Goal: Transaction & Acquisition: Purchase product/service

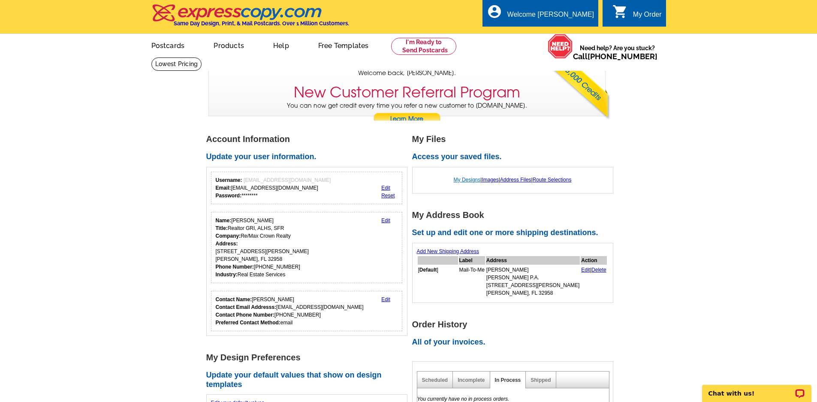
click at [468, 179] on link "My Designs" at bounding box center [467, 180] width 27 height 6
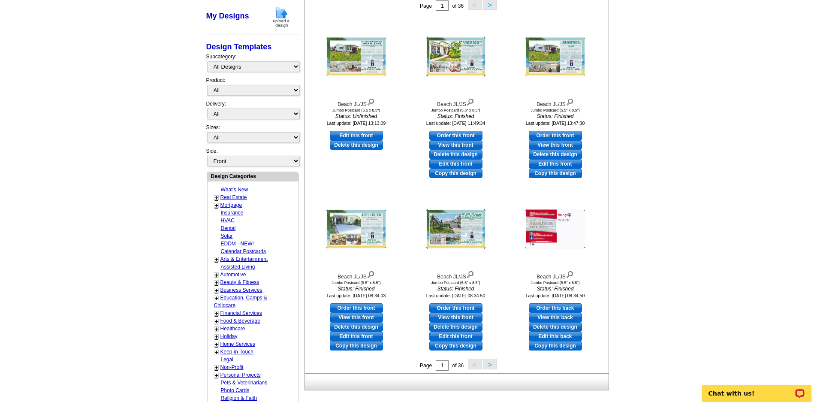
scroll to position [156, 0]
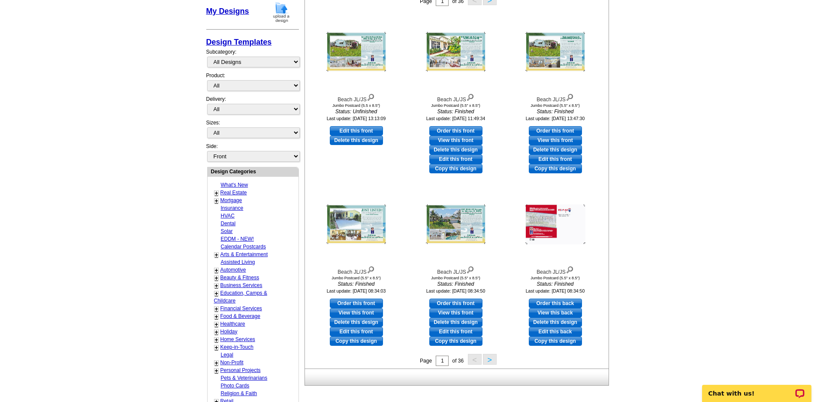
drag, startPoint x: 463, startPoint y: 158, endPoint x: 468, endPoint y: 158, distance: 5.1
click at [463, 158] on link "Edit this front" at bounding box center [455, 158] width 53 height 9
select select "2"
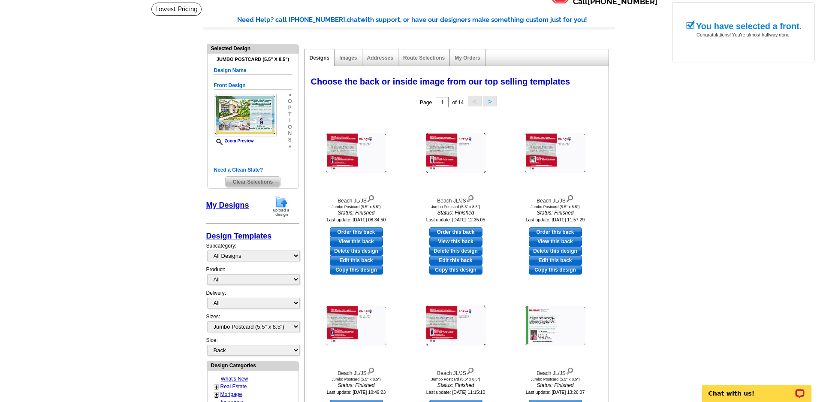
scroll to position [129, 0]
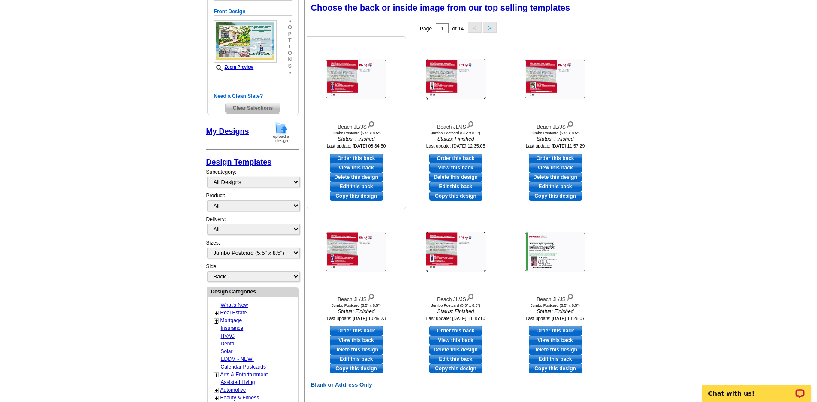
click at [370, 169] on link "View this back" at bounding box center [356, 167] width 53 height 9
click at [540, 76] on img at bounding box center [555, 80] width 60 height 40
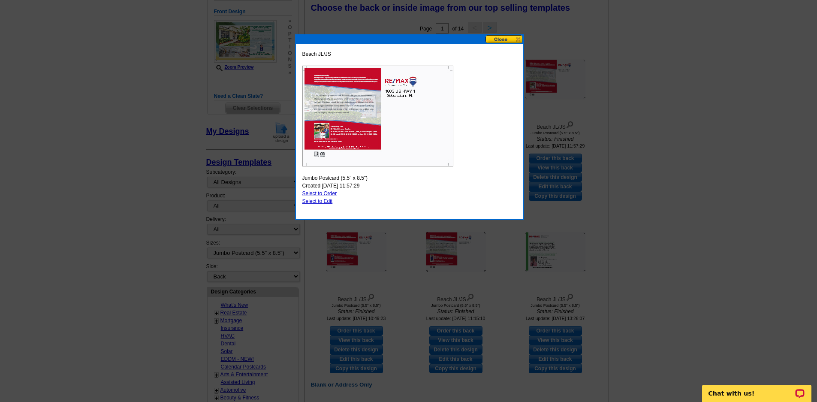
click at [519, 39] on button at bounding box center [504, 39] width 38 height 8
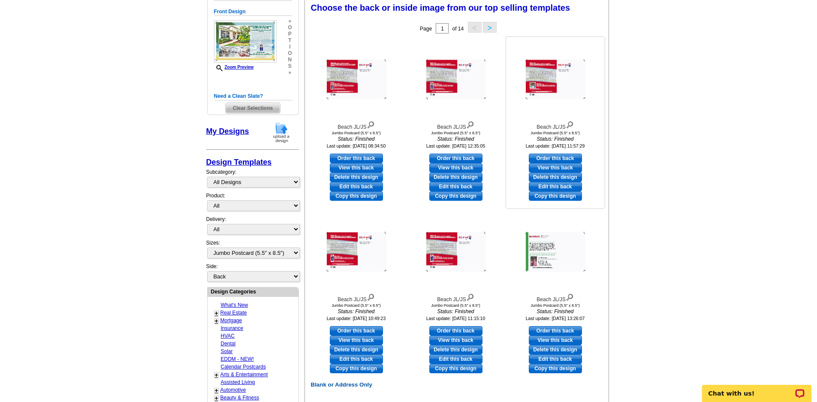
click at [563, 168] on link "View this back" at bounding box center [555, 167] width 53 height 9
click at [564, 187] on link "Edit this back" at bounding box center [555, 186] width 53 height 9
select select "front"
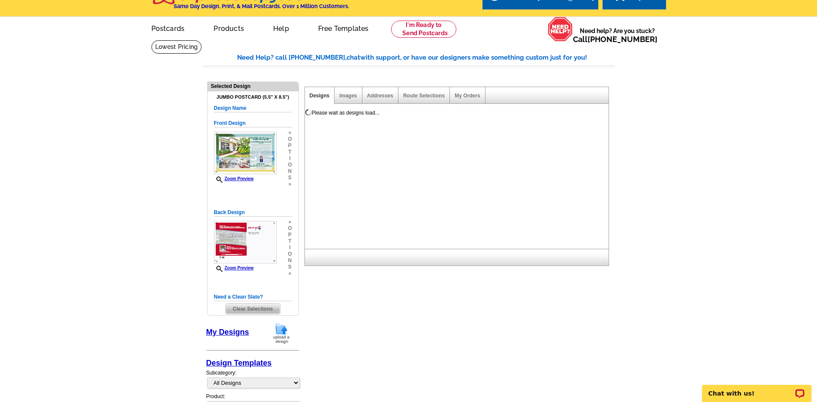
scroll to position [0, 0]
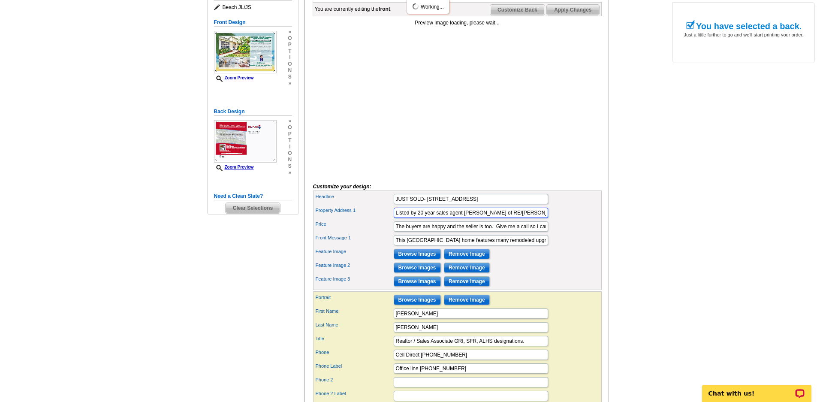
drag, startPoint x: 422, startPoint y: 225, endPoint x: 421, endPoint y: 231, distance: 5.7
click at [421, 218] on input "Listed by 20 year sales agent David Gagnon of RE/MAX Crown Realty" at bounding box center [471, 213] width 154 height 10
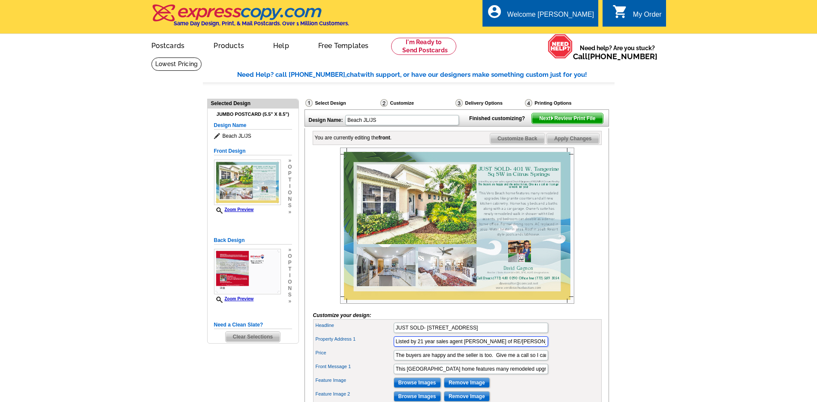
type input "Listed by 21 year sales agent David Gagnon of RE/MAX Crown Realty"
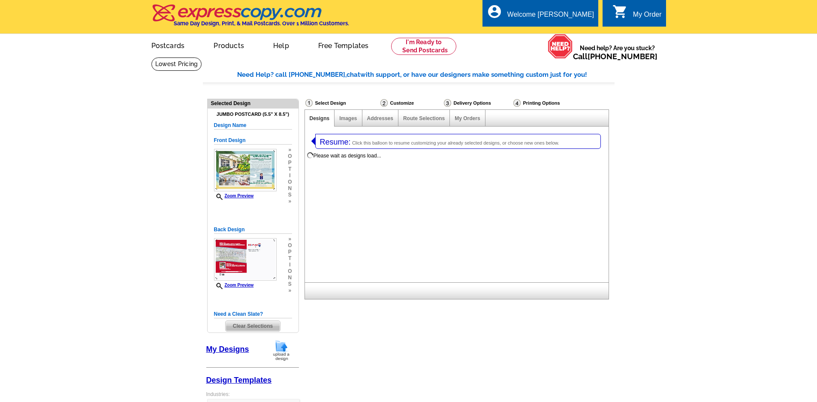
select select "2"
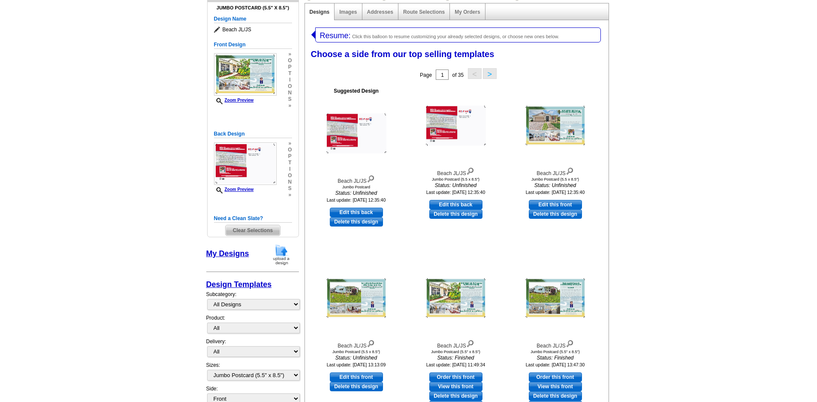
scroll to position [94, 0]
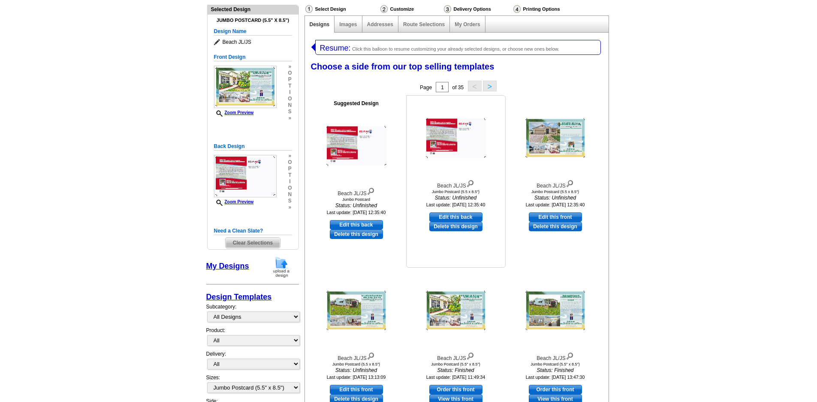
click at [463, 218] on link "Edit this back" at bounding box center [455, 216] width 53 height 9
select select "front"
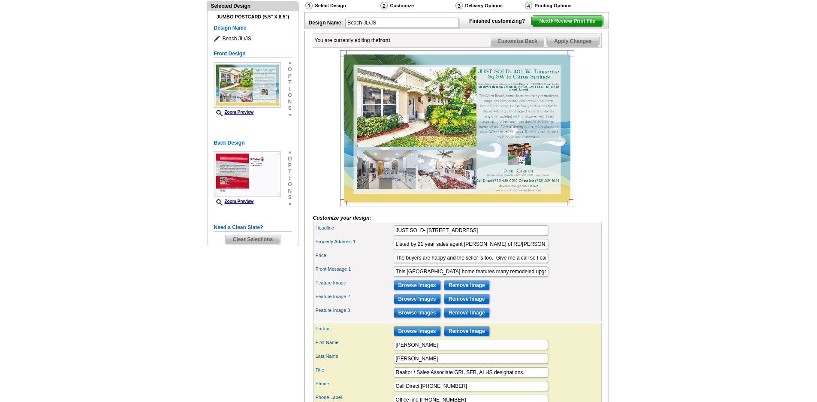
scroll to position [101, 0]
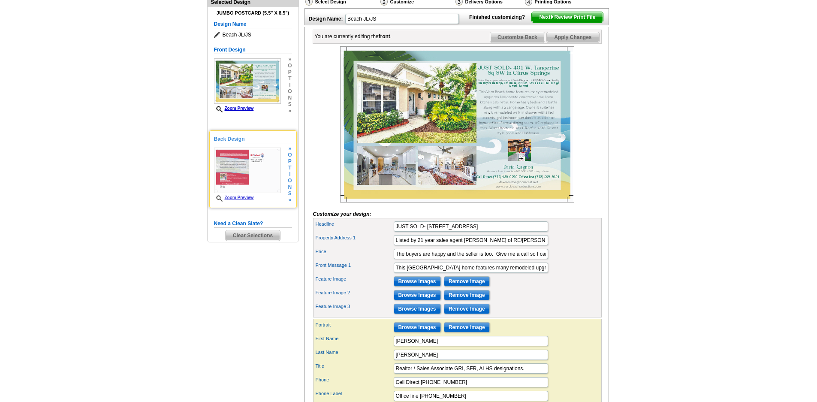
click at [239, 166] on img at bounding box center [247, 169] width 67 height 45
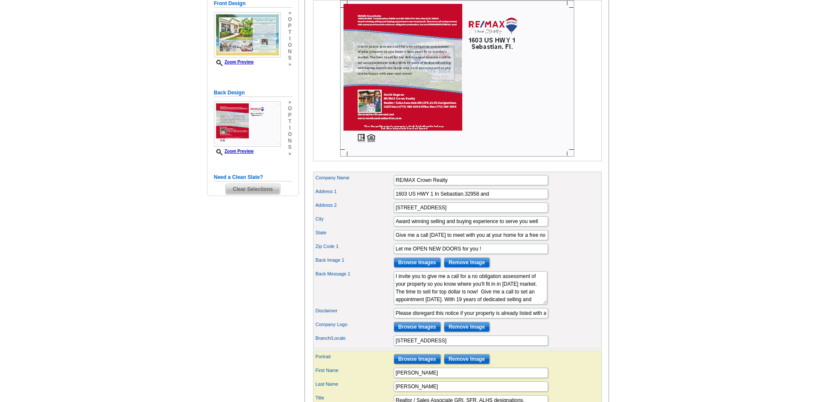
scroll to position [187, 0]
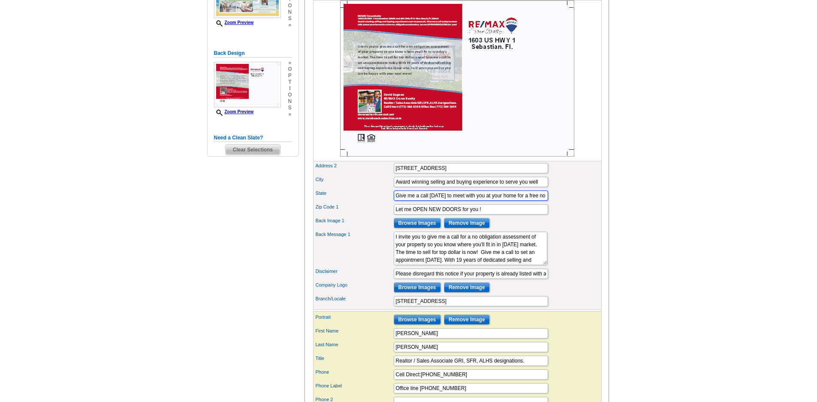
click at [535, 201] on input "Give me a call [DATE] to meet with you at your home for a free no obligation ev…" at bounding box center [471, 195] width 154 height 10
click at [427, 265] on textarea "I invite you to give me a call for a no obligation assessment of your property …" at bounding box center [470, 248] width 153 height 33
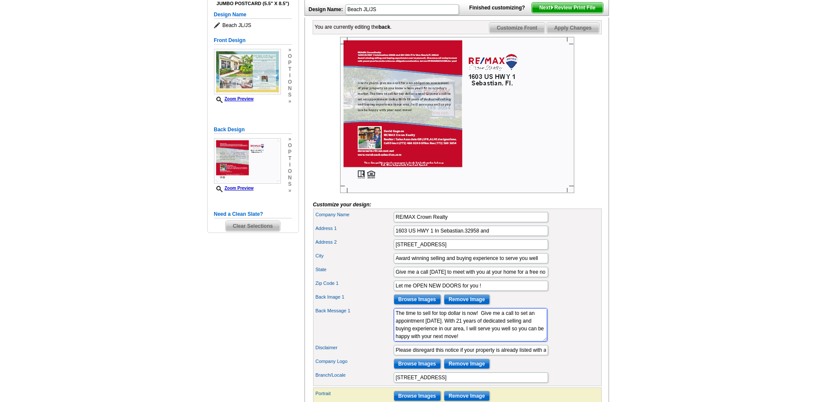
scroll to position [58, 0]
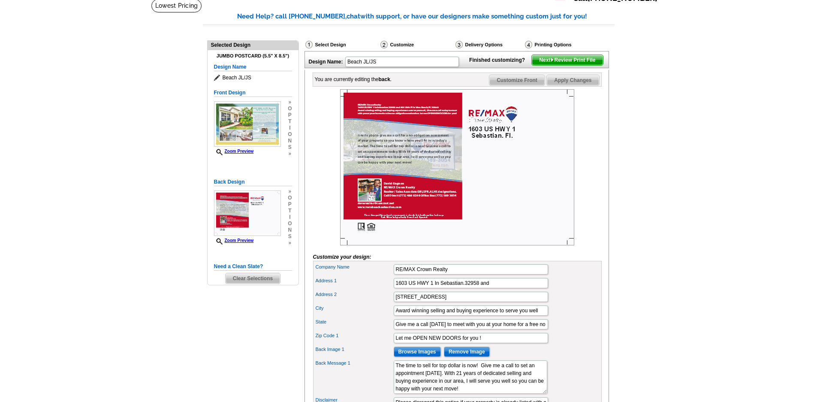
click at [582, 85] on span "Apply Changes" at bounding box center [573, 80] width 52 height 10
click at [569, 65] on span "Next Review Print File" at bounding box center [567, 60] width 71 height 10
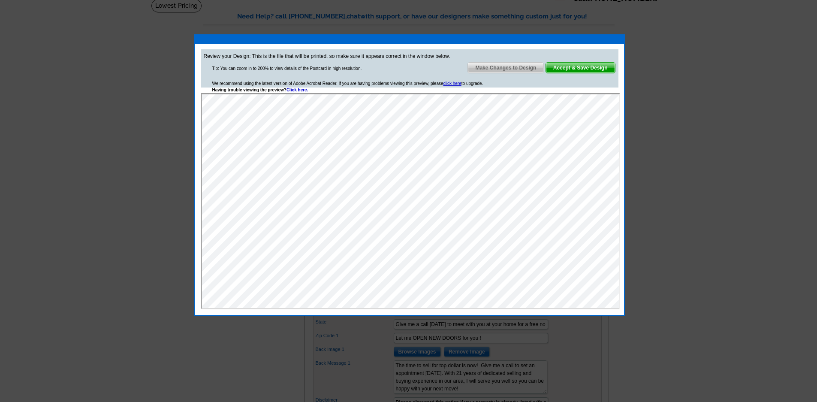
scroll to position [0, 0]
click at [509, 66] on span "Make Changes to Design" at bounding box center [505, 68] width 75 height 10
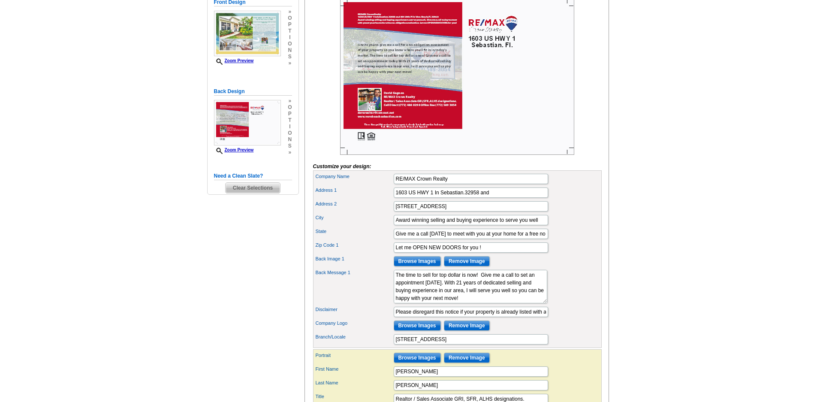
scroll to position [187, 0]
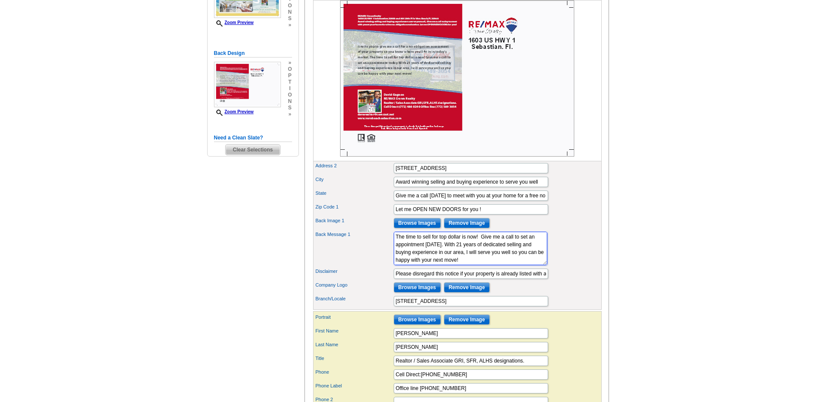
click at [408, 265] on textarea "I invite you to give me a call for a no obligation assessment of your property …" at bounding box center [470, 248] width 153 height 33
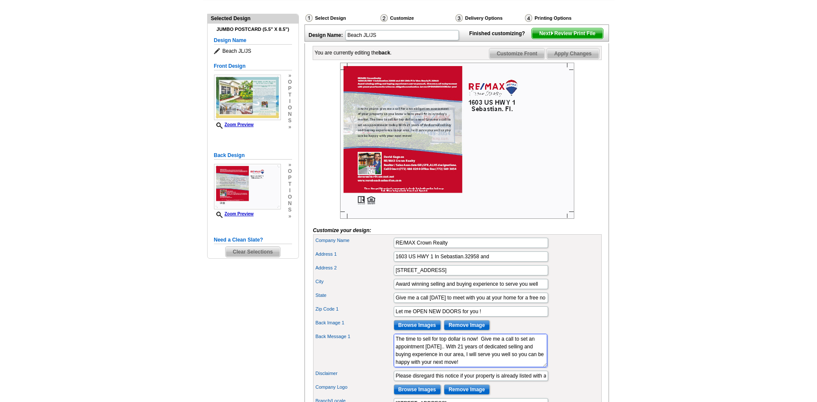
scroll to position [58, 0]
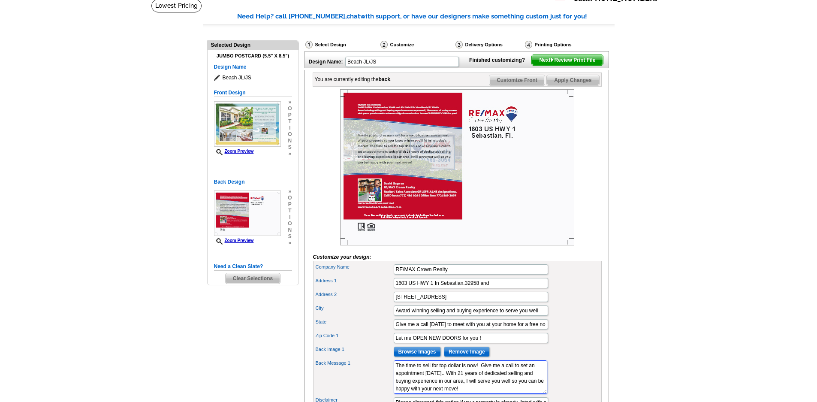
type textarea "I invite you to give me a call for a no obligation assessment of your property …"
click at [584, 85] on span "Apply Changes" at bounding box center [573, 80] width 52 height 10
click at [521, 85] on span "Customize Front" at bounding box center [516, 80] width 55 height 10
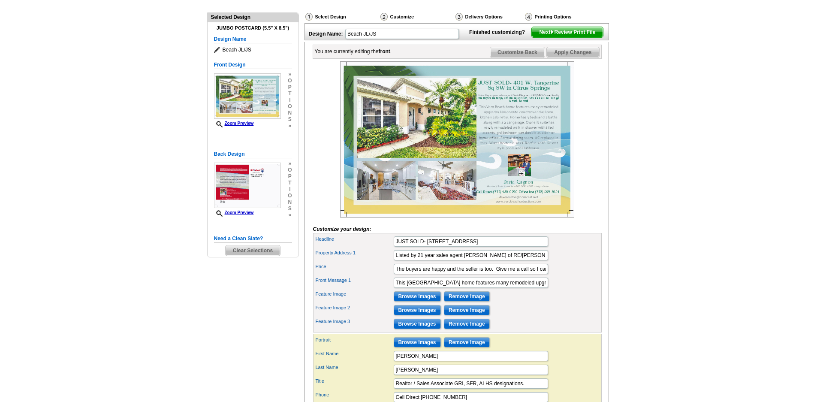
scroll to position [101, 0]
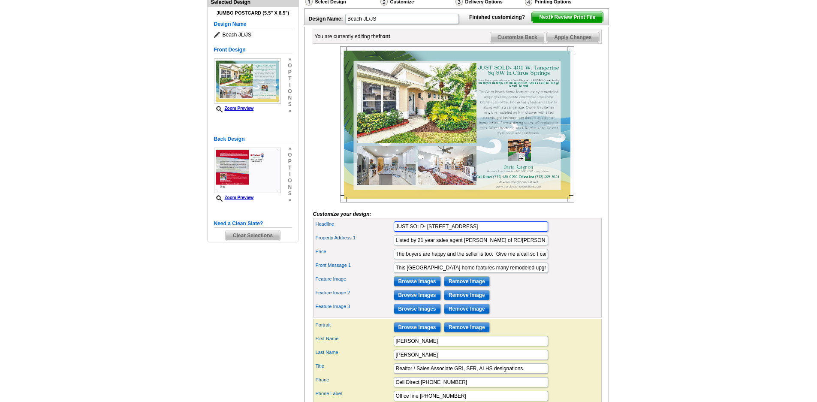
drag, startPoint x: 426, startPoint y: 238, endPoint x: 410, endPoint y: 247, distance: 18.0
click at [410, 233] on div "Headline JUST SOLD- 401 W. Tangerine Sq SW in Citrus Springs" at bounding box center [457, 227] width 285 height 14
click at [530, 232] on input "JUST LISTED! 401 W. Tangerine Sq SW in Citrus Springs" at bounding box center [471, 226] width 154 height 10
type input "JUST LISTED! 205 Bellamy Trail In Sebastian River Landing"
click at [537, 245] on input "Listed by 21 year sales agent David Gagnon of RE/MAX Crown Realty" at bounding box center [471, 240] width 154 height 10
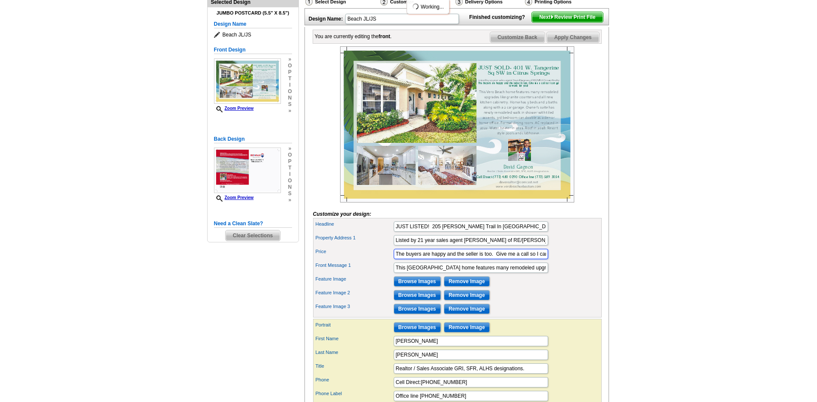
scroll to position [0, 46]
drag, startPoint x: 395, startPoint y: 267, endPoint x: 620, endPoint y: 270, distance: 224.7
click at [620, 270] on main "Need Help? call 800-260-5887, chat with support, or have our designers make som…" at bounding box center [408, 242] width 817 height 573
click at [405, 259] on input "Listed at a reduced price of $367,000 for this 4 bedroom lakefront home!" at bounding box center [471, 254] width 154 height 10
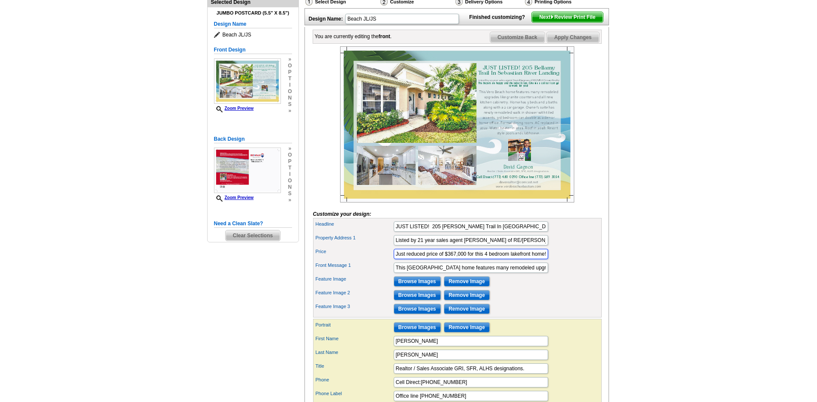
scroll to position [0, 3]
type input "Just reduced price of $367,000 for this 4 bedroom lakefront home!"
drag, startPoint x: 396, startPoint y: 283, endPoint x: 599, endPoint y: 285, distance: 202.8
click at [599, 274] on div "Front Message 1 This Vero Beach home features many remodeled upgrades like gran…" at bounding box center [457, 268] width 285 height 14
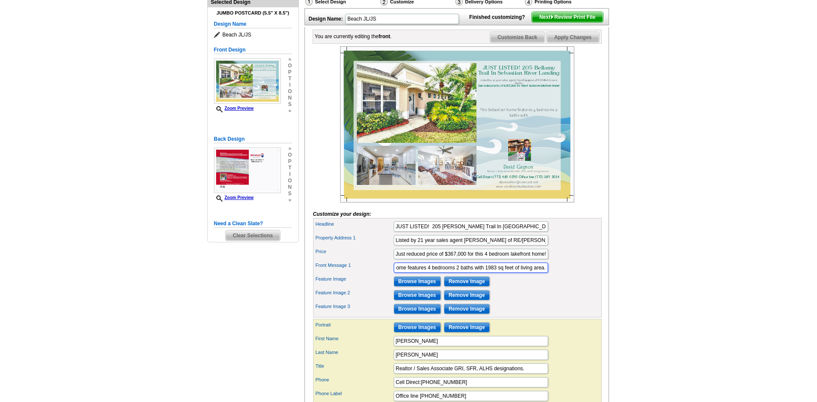
scroll to position [0, 39]
type input "This Sebastian home features 4 bedrooms 2 baths with 1983 sq feet of living are…"
click at [511, 259] on input "Just reduced price of $367,000 for this 4 bedroom lakefront home!" at bounding box center [471, 254] width 154 height 10
click at [597, 233] on div "Headline JUST LISTED! 205 Bellamy Trail In Sebastian River Landing" at bounding box center [457, 227] width 285 height 14
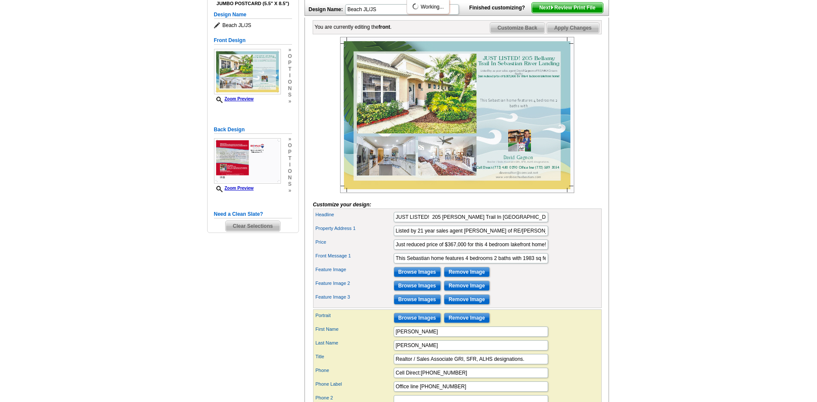
scroll to position [101, 0]
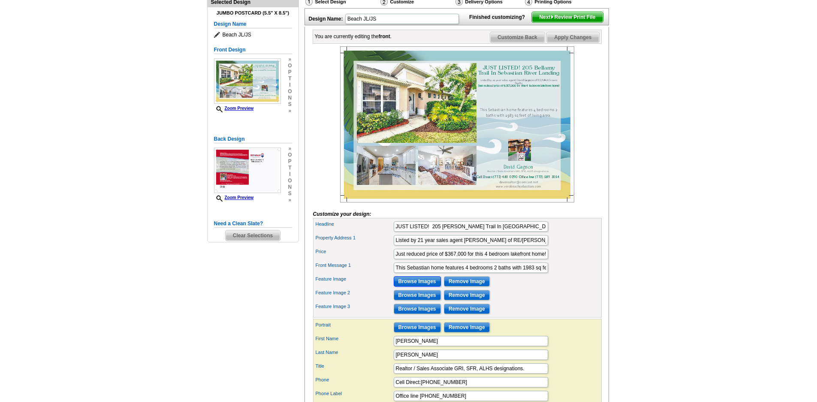
click at [419, 286] on input "Browse Images" at bounding box center [417, 281] width 47 height 10
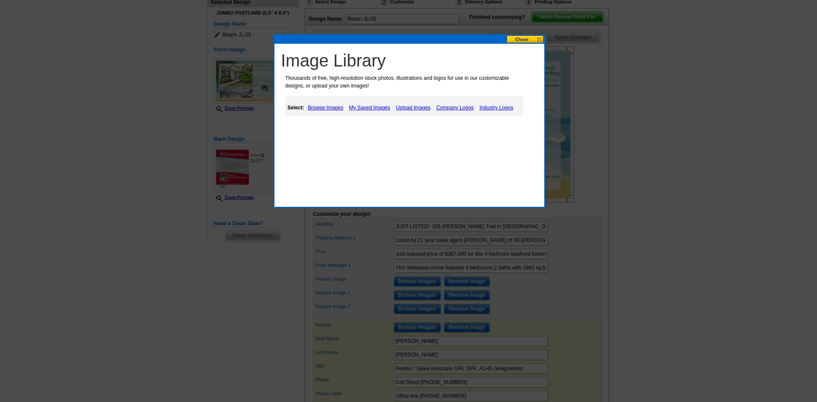
click at [414, 105] on link "Upload Images" at bounding box center [413, 107] width 39 height 10
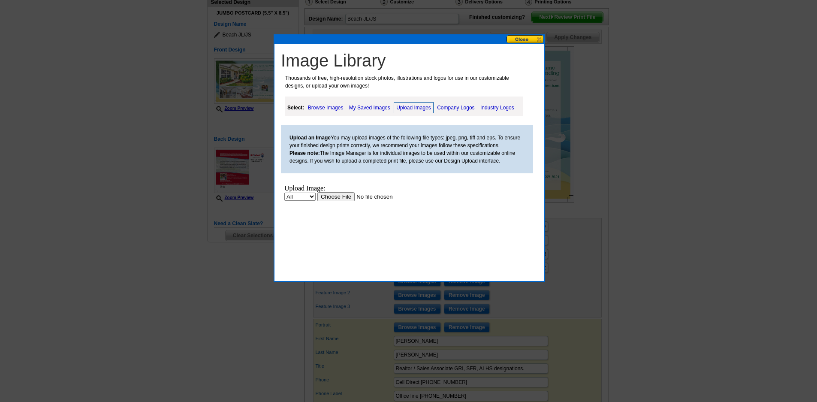
scroll to position [0, 0]
click at [336, 198] on input "file" at bounding box center [371, 196] width 108 height 9
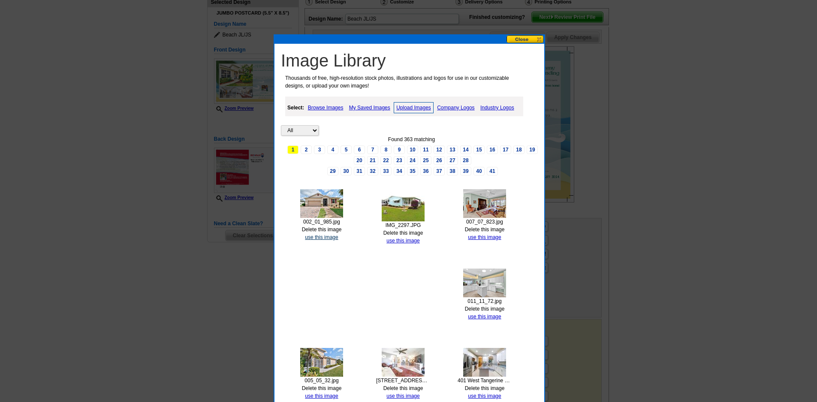
click at [319, 238] on link "use this image" at bounding box center [321, 237] width 33 height 6
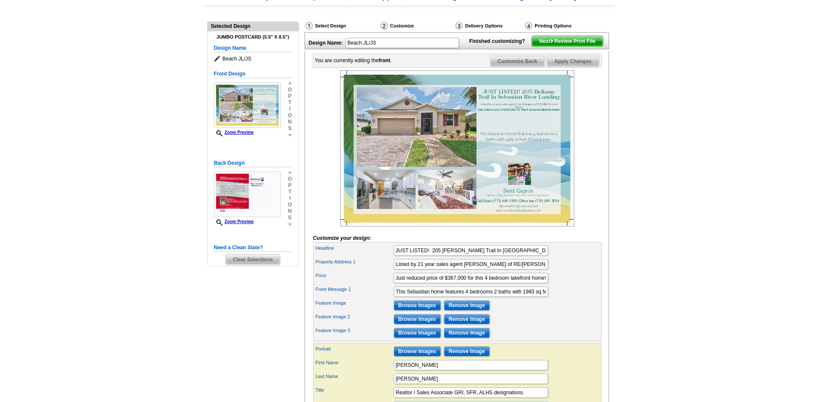
scroll to position [117, 0]
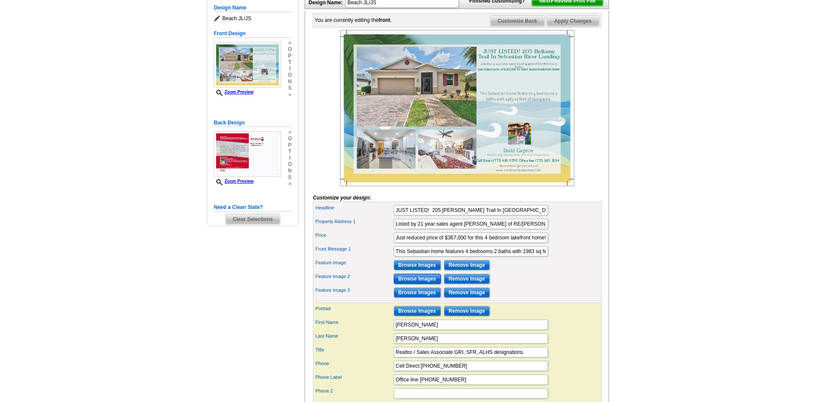
click at [423, 284] on input "Browse Images" at bounding box center [417, 279] width 47 height 10
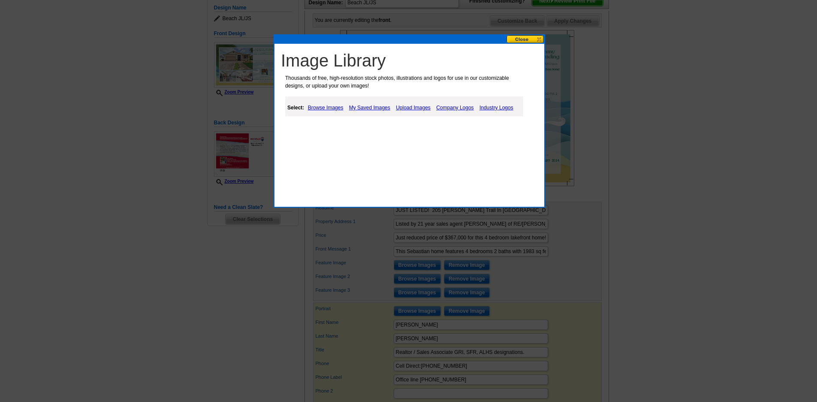
click at [417, 108] on link "Upload Images" at bounding box center [413, 107] width 39 height 10
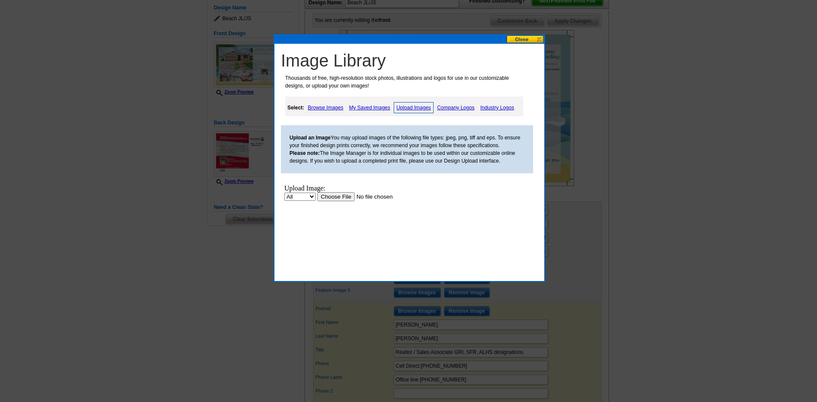
scroll to position [0, 0]
click at [344, 197] on input "file" at bounding box center [371, 196] width 108 height 9
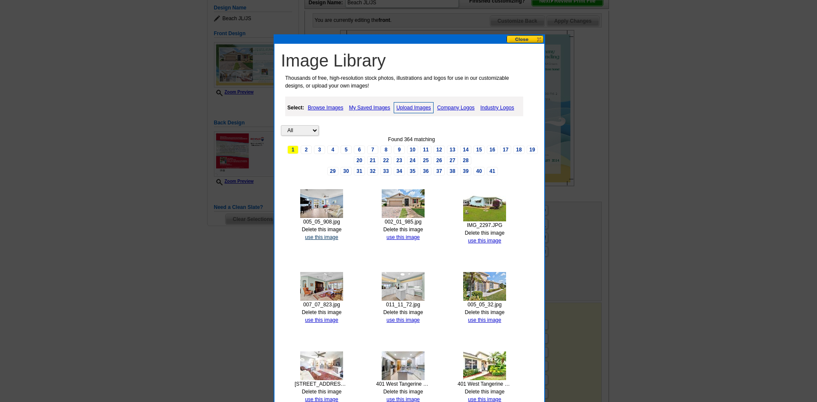
click at [331, 239] on link "use this image" at bounding box center [321, 237] width 33 height 6
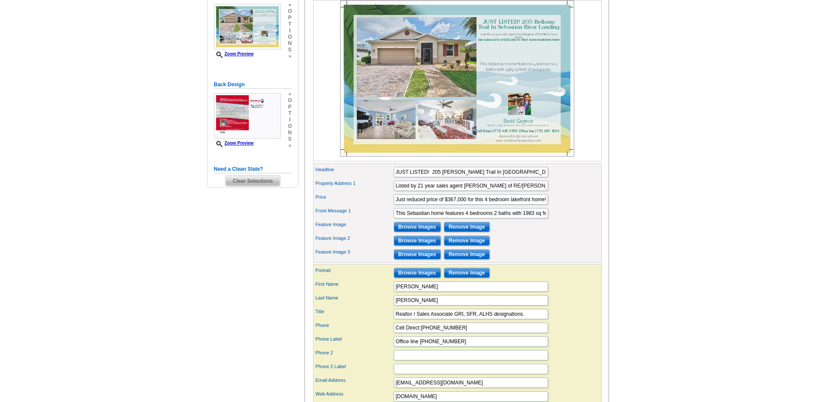
scroll to position [172, 0]
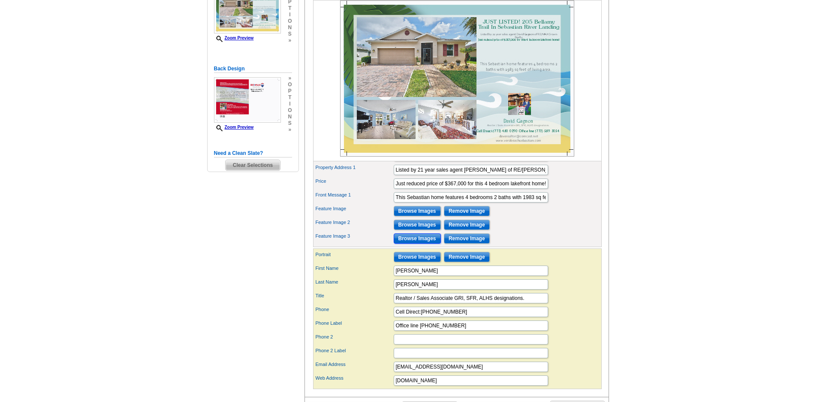
click at [418, 244] on input "Browse Images" at bounding box center [417, 238] width 47 height 10
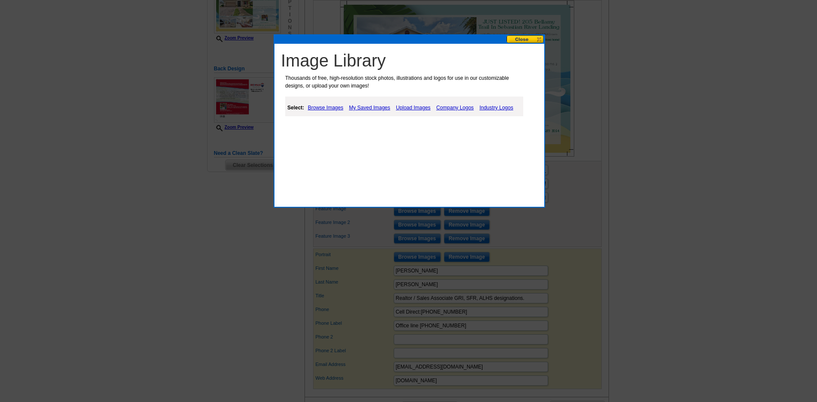
click at [411, 108] on link "Upload Images" at bounding box center [413, 107] width 39 height 10
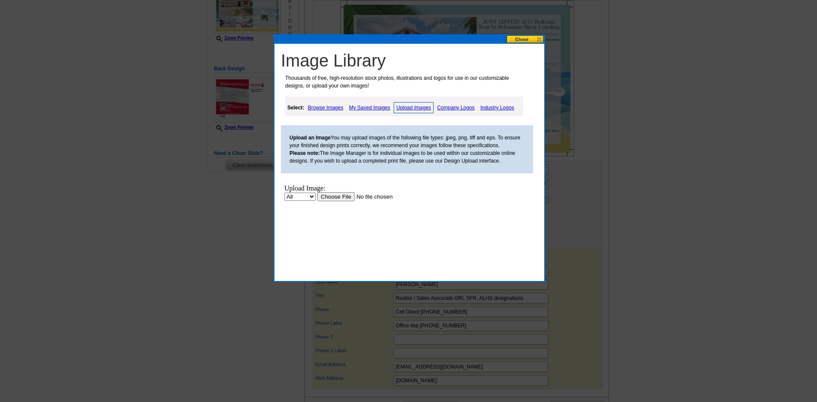
scroll to position [0, 0]
click at [342, 193] on input "file" at bounding box center [371, 196] width 108 height 9
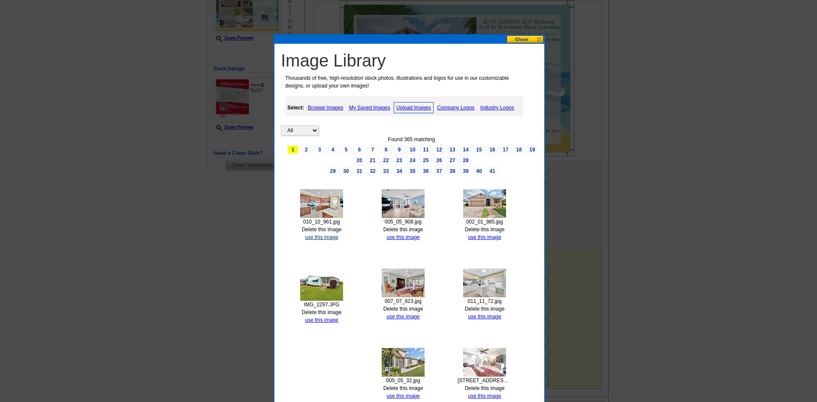
click at [310, 235] on link "use this image" at bounding box center [321, 237] width 33 height 6
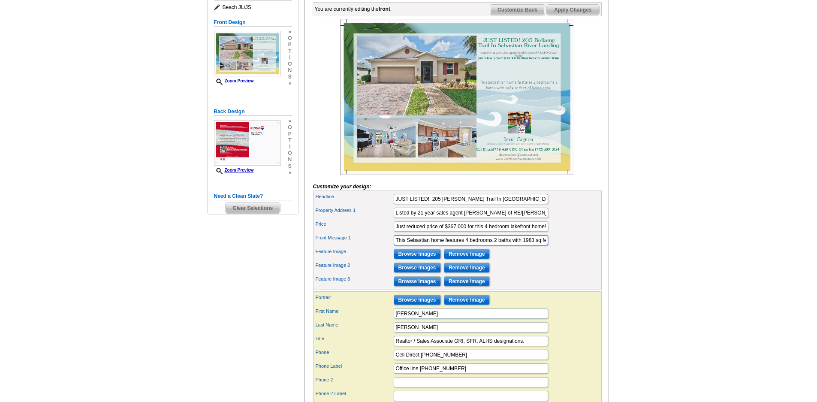
scroll to position [0, 39]
drag, startPoint x: 397, startPoint y: 256, endPoint x: 578, endPoint y: 257, distance: 180.9
click at [578, 247] on div "Front Message 1 This Sebastian home features 4 bedrooms 2 baths with 1983 sq fe…" at bounding box center [457, 240] width 285 height 14
paste input "Large open kitchen to living room design concept with 9-foot ceilings. Crown mo…"
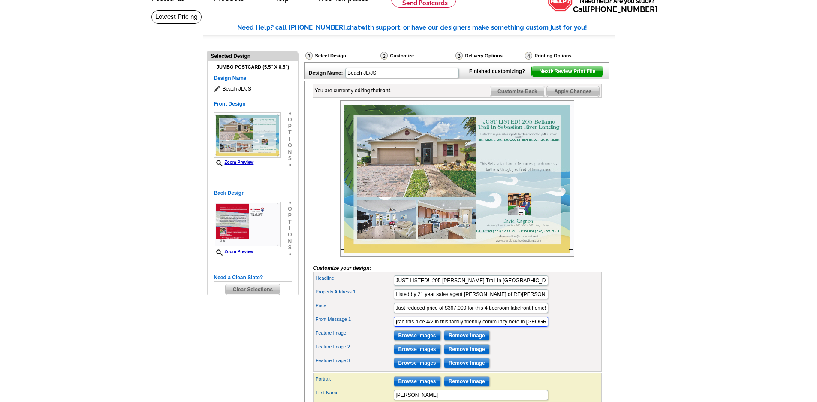
scroll to position [43, 0]
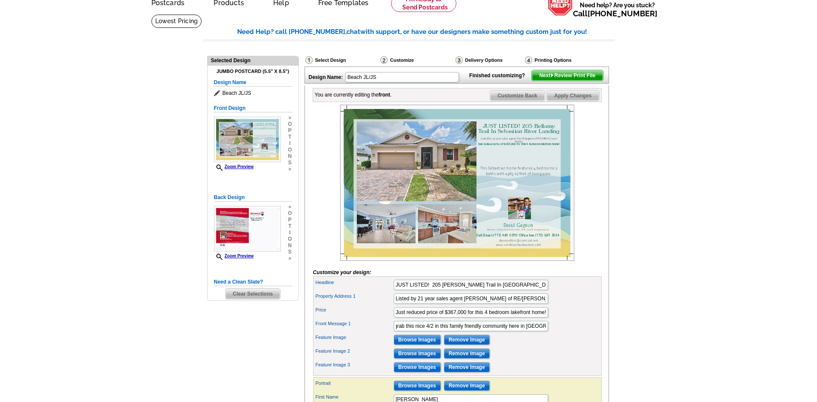
click at [590, 101] on span "Apply Changes" at bounding box center [573, 95] width 52 height 10
click at [581, 101] on span "Apply Changes" at bounding box center [573, 95] width 52 height 10
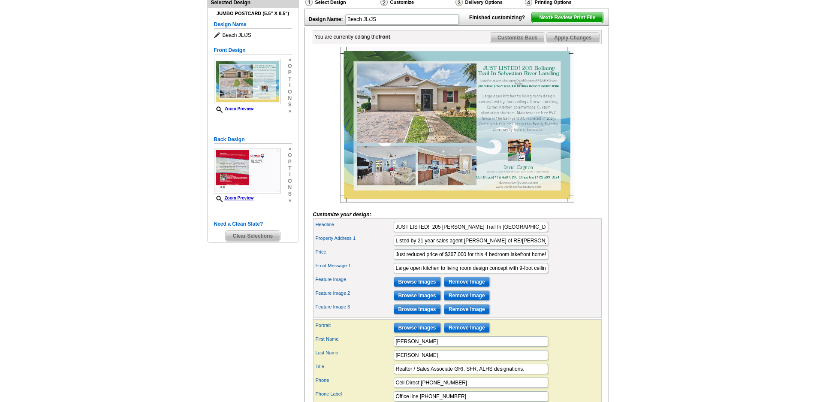
scroll to position [86, 0]
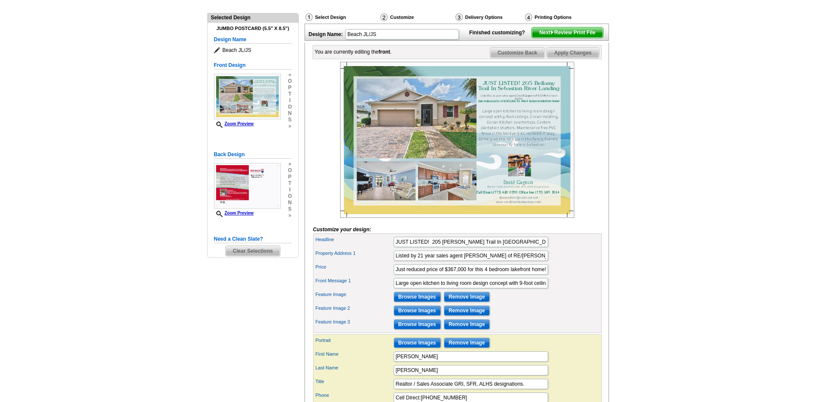
click at [589, 58] on span "Apply Changes" at bounding box center [573, 53] width 52 height 10
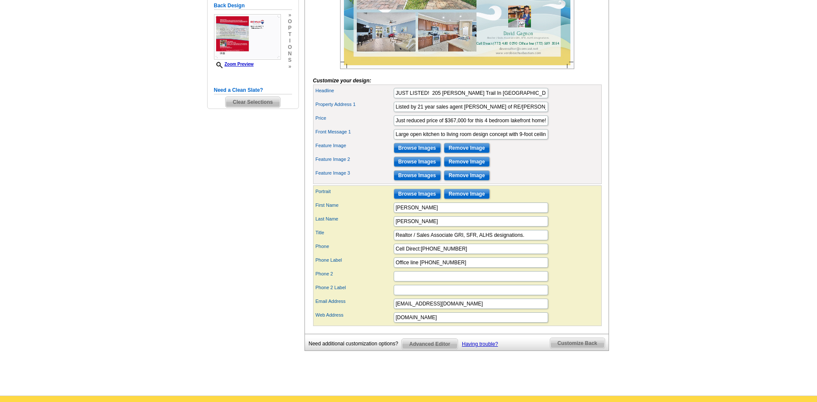
scroll to position [0, 0]
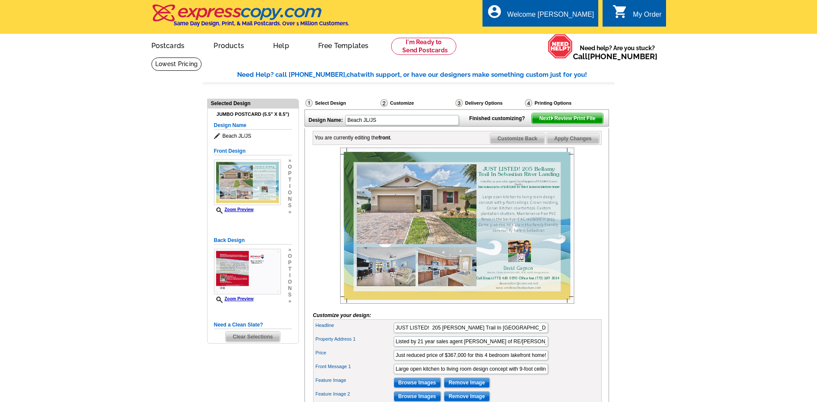
click at [587, 144] on span "Apply Changes" at bounding box center [573, 138] width 52 height 10
click at [587, 123] on span "Next Review Print File" at bounding box center [567, 118] width 71 height 10
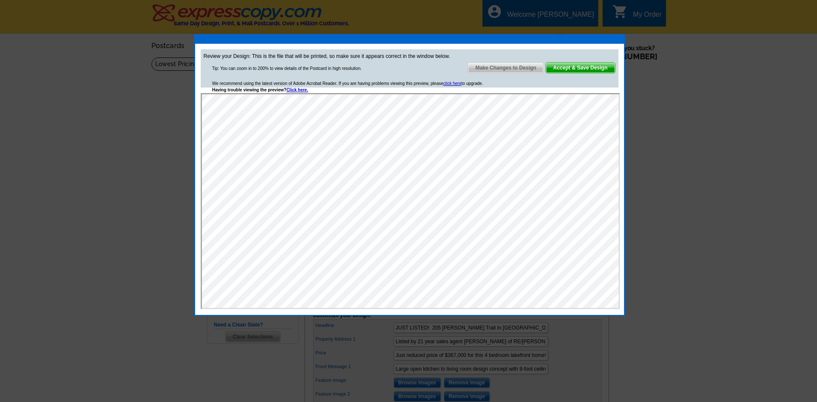
click at [523, 66] on span "Make Changes to Design" at bounding box center [505, 68] width 75 height 10
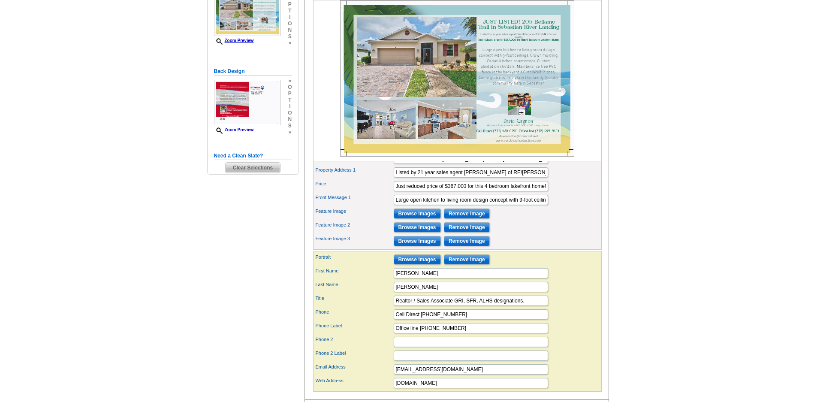
scroll to position [172, 0]
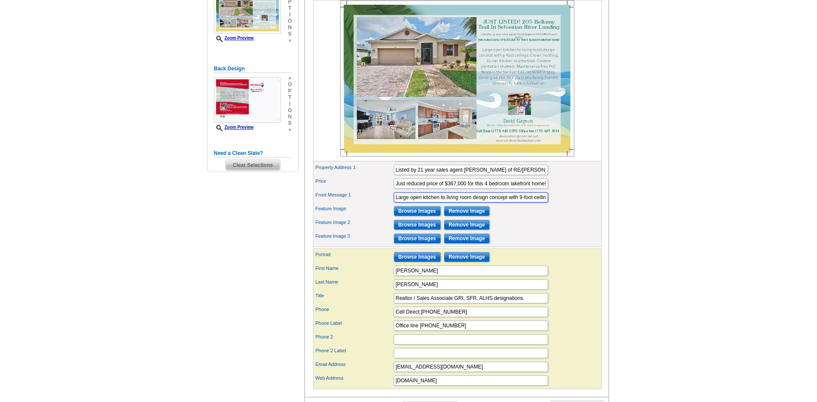
click at [508, 202] on input "Large open kitchen to living room design concept with 9-foot ceilings. Crown mo…" at bounding box center [471, 197] width 154 height 10
click at [476, 202] on input "Large open kitchen to living room design concept with 9-foot ceilings. Crown mo…" at bounding box center [471, 197] width 154 height 10
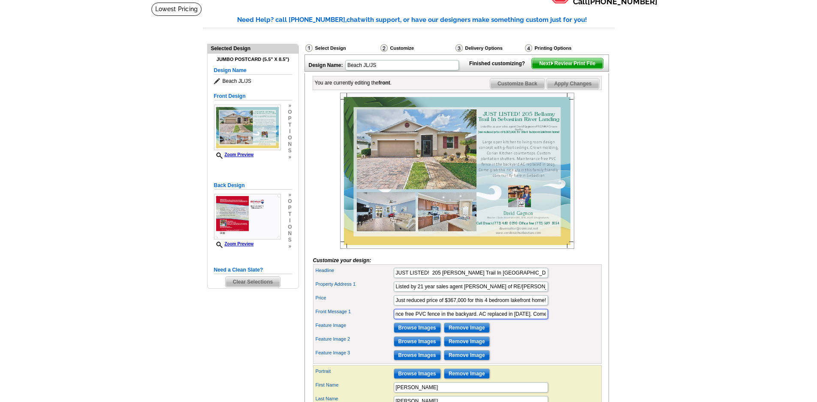
scroll to position [43, 0]
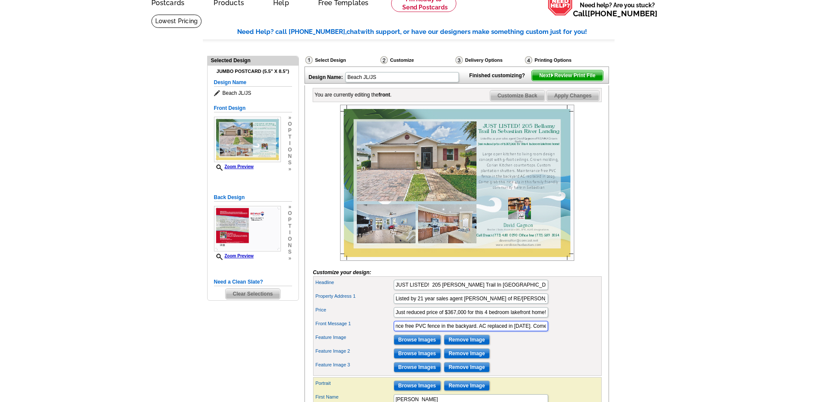
type input "Large open kitchen to living room design concept with 9-foot ceilings. Crown mo…"
click at [590, 101] on span "Apply Changes" at bounding box center [573, 95] width 52 height 10
click at [567, 81] on span "Next Review Print File" at bounding box center [567, 75] width 71 height 10
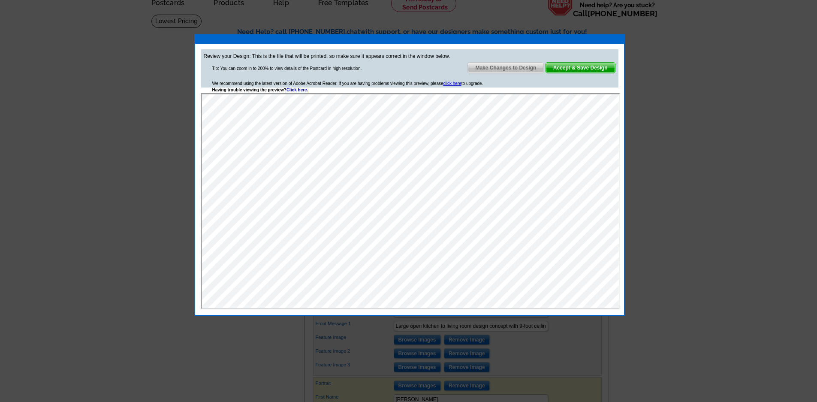
click at [593, 68] on span "Accept & Save Design" at bounding box center [580, 68] width 69 height 10
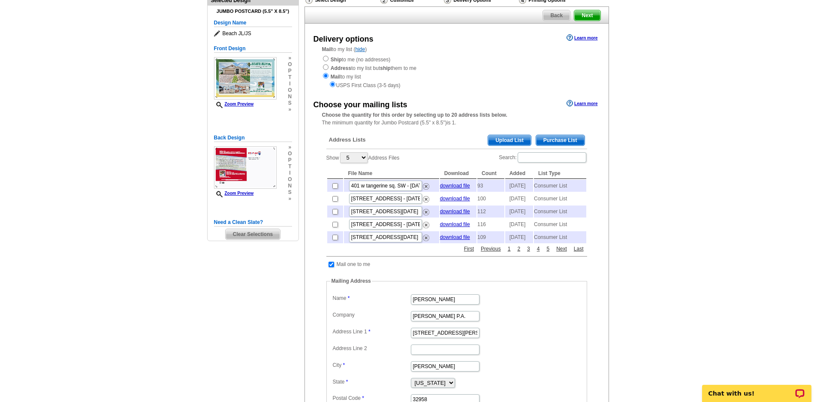
scroll to position [81, 0]
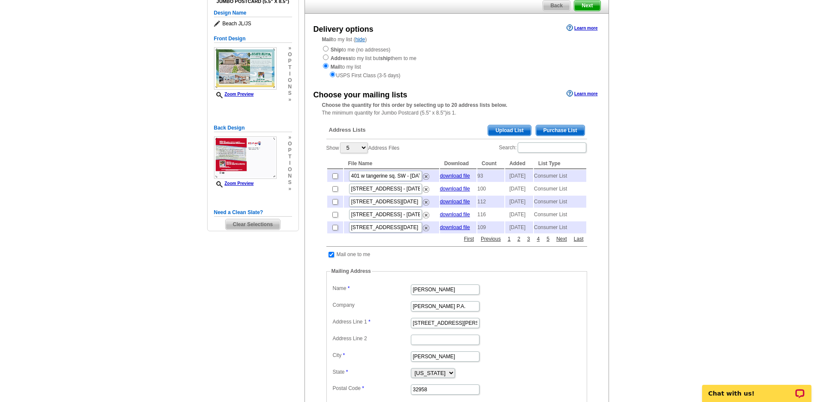
click at [570, 132] on span "Purchase List" at bounding box center [560, 130] width 48 height 10
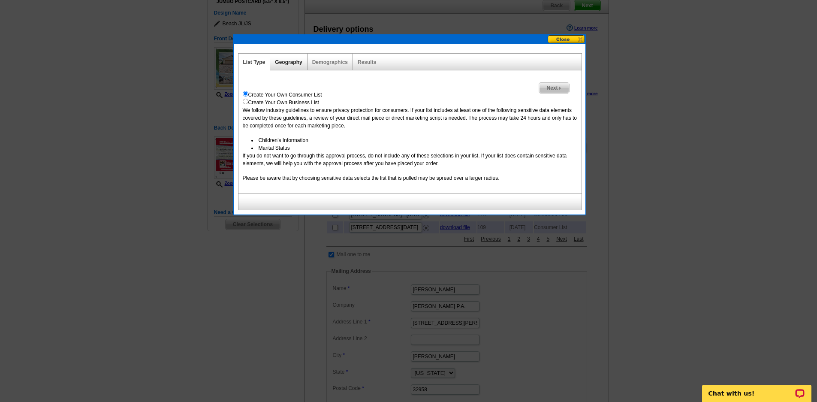
click at [280, 60] on link "Geography" at bounding box center [288, 62] width 27 height 6
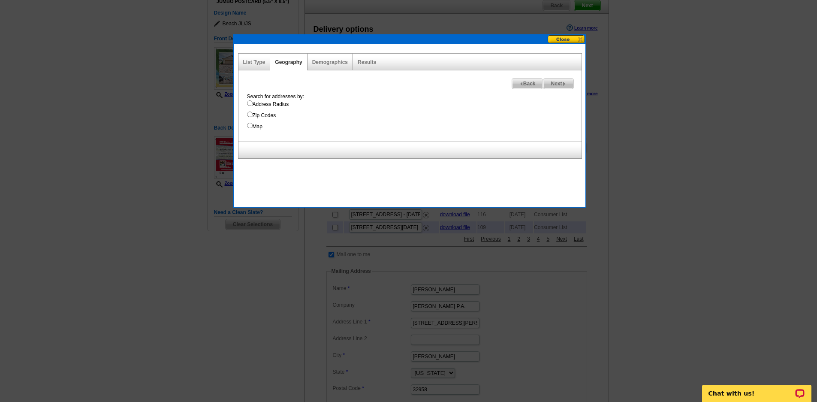
click at [252, 126] on input "Map" at bounding box center [250, 126] width 6 height 6
radio input "true"
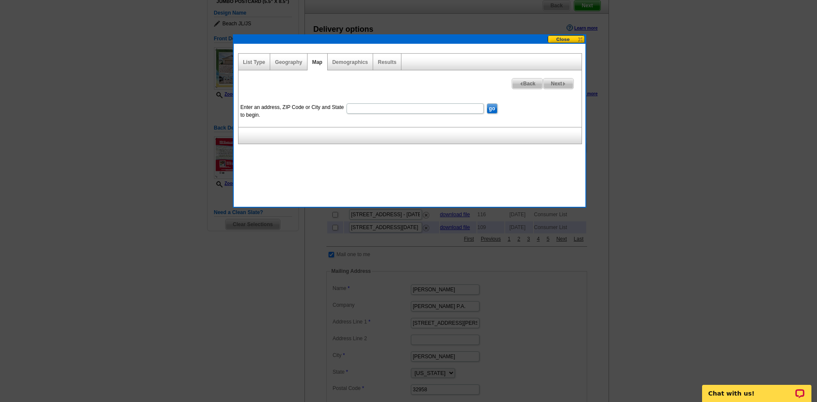
click at [382, 110] on input "Enter an address, ZIP Code or City and State to begin." at bounding box center [414, 108] width 137 height 10
type input "[STREET_ADDRESS][PERSON_NAME]"
click at [491, 109] on input "go" at bounding box center [492, 108] width 11 height 10
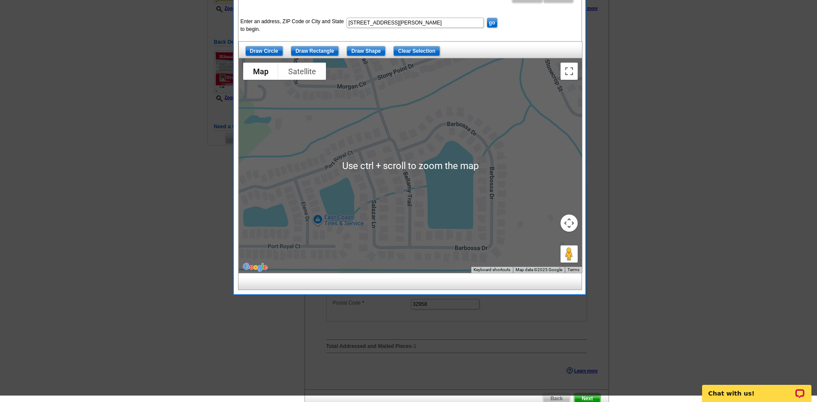
scroll to position [123, 0]
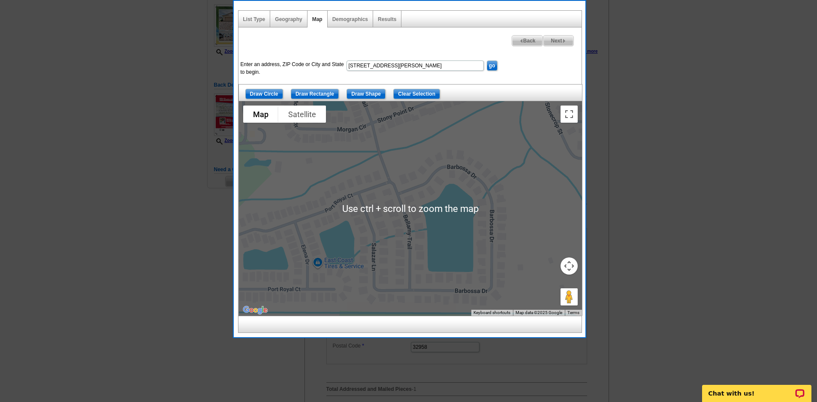
click at [494, 185] on div at bounding box center [410, 208] width 343 height 214
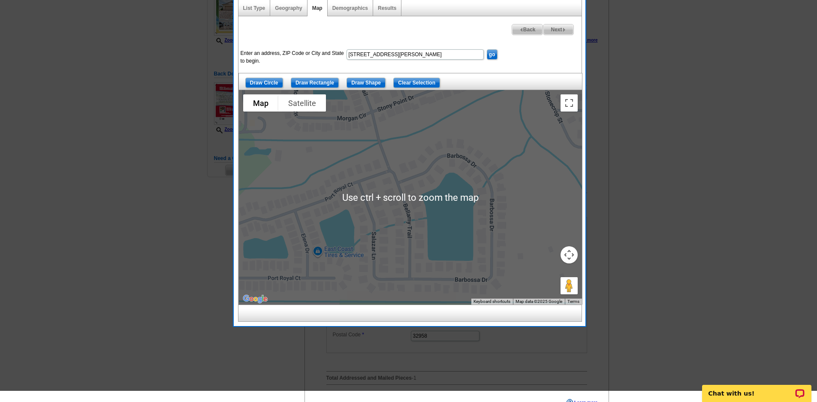
scroll to position [166, 0]
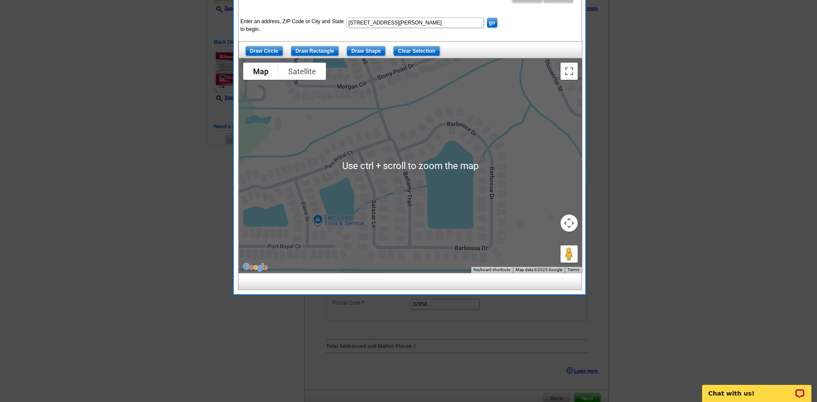
click at [516, 137] on div at bounding box center [410, 165] width 343 height 214
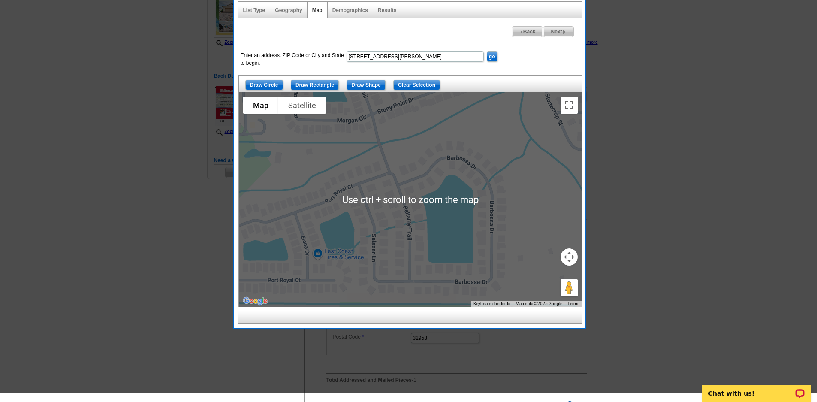
scroll to position [123, 0]
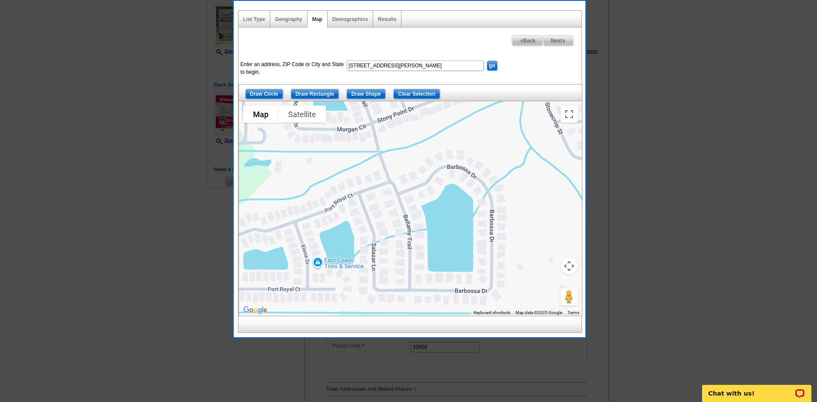
click at [454, 143] on div at bounding box center [410, 208] width 343 height 214
drag, startPoint x: 459, startPoint y: 178, endPoint x: 459, endPoint y: 184, distance: 6.0
click at [459, 184] on div at bounding box center [410, 208] width 343 height 214
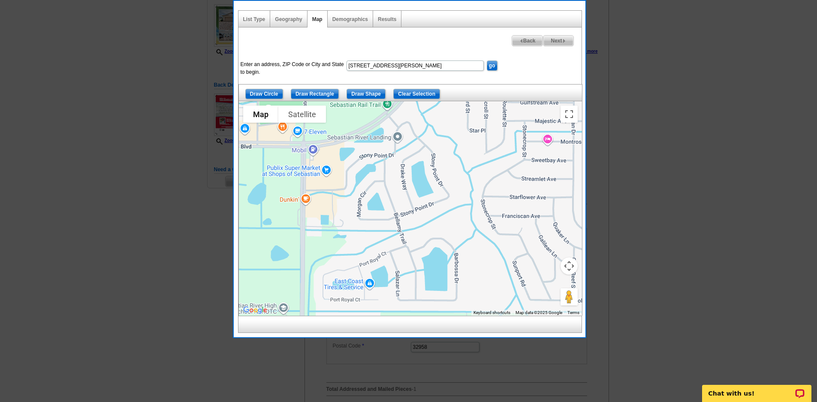
drag, startPoint x: 483, startPoint y: 176, endPoint x: 455, endPoint y: 238, distance: 68.1
click at [455, 238] on div at bounding box center [410, 208] width 343 height 214
click at [372, 92] on input "Draw Shape" at bounding box center [365, 94] width 39 height 10
click at [413, 103] on div at bounding box center [410, 208] width 343 height 214
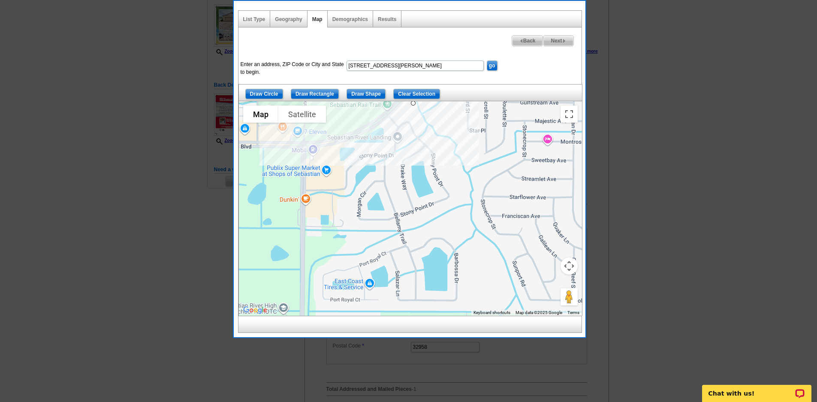
click at [306, 150] on div at bounding box center [410, 208] width 343 height 214
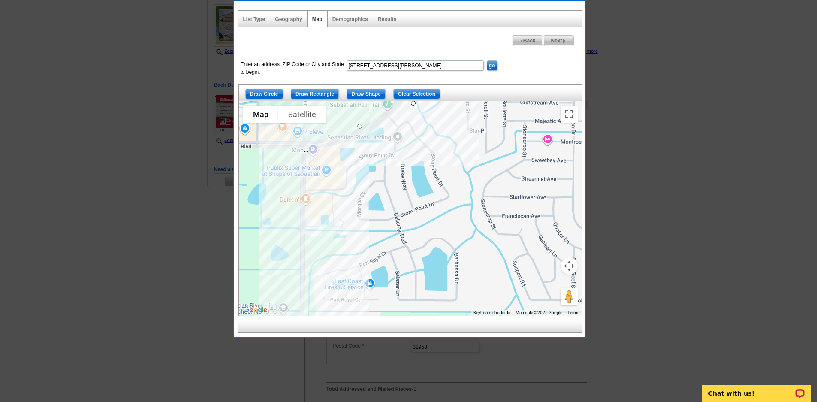
click at [305, 317] on div at bounding box center [410, 324] width 344 height 17
click at [307, 315] on div at bounding box center [410, 208] width 343 height 214
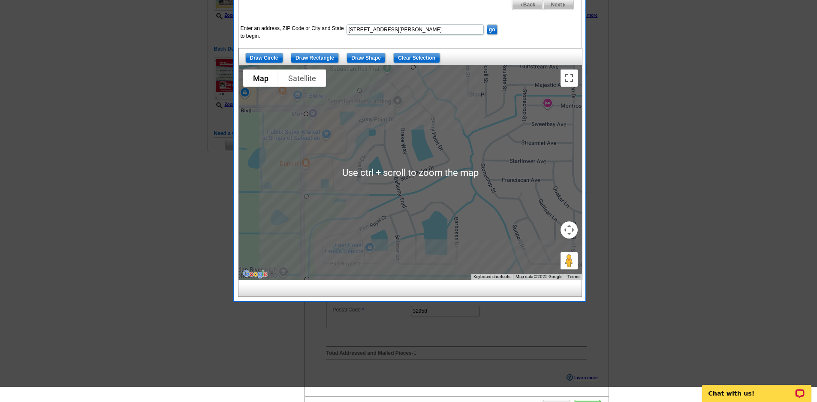
scroll to position [166, 0]
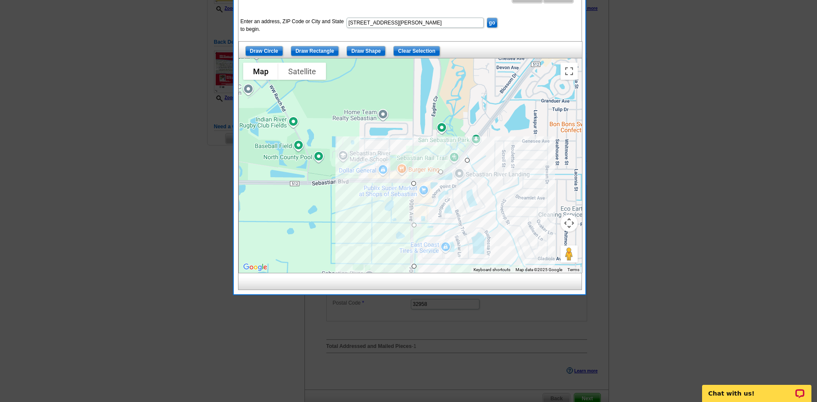
click at [527, 265] on div at bounding box center [410, 165] width 343 height 214
click at [468, 159] on div at bounding box center [410, 165] width 343 height 214
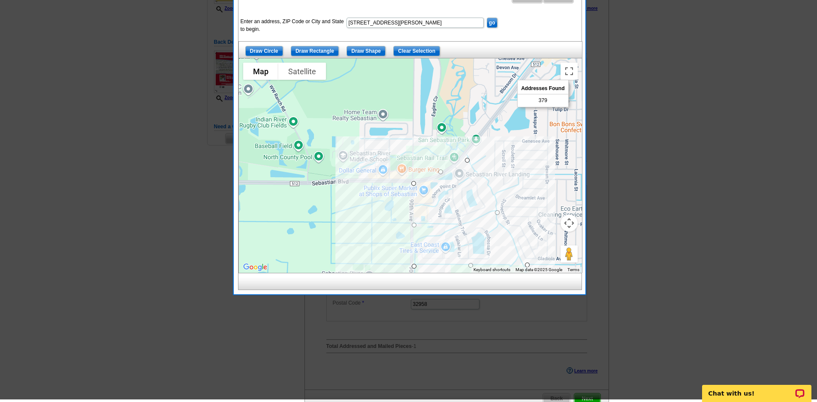
scroll to position [123, 0]
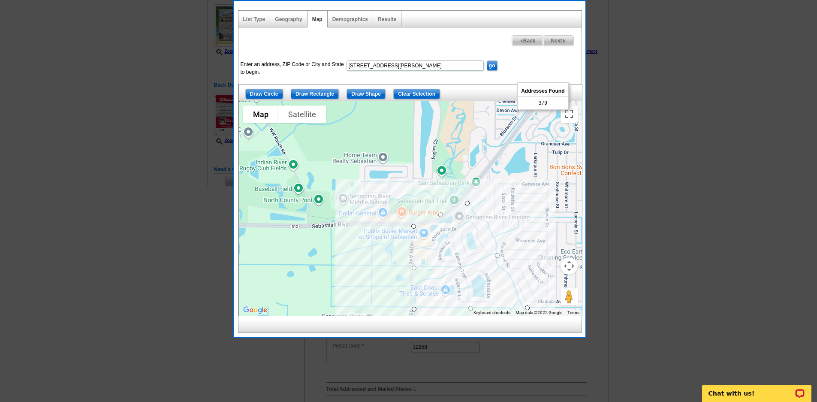
click at [560, 38] on span "Next" at bounding box center [558, 41] width 30 height 10
select select
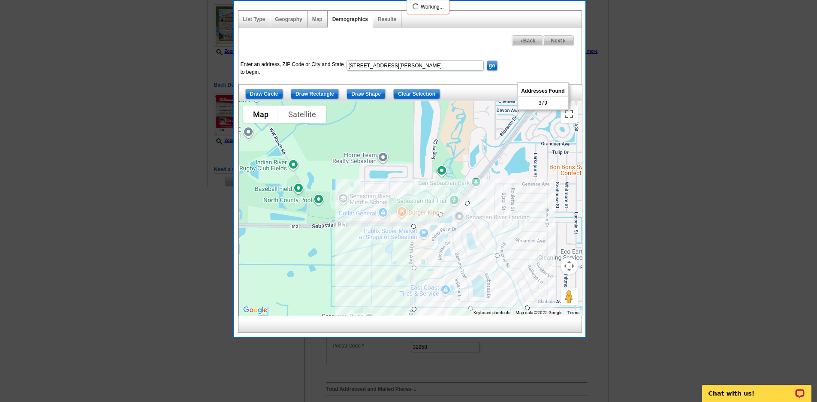
select select
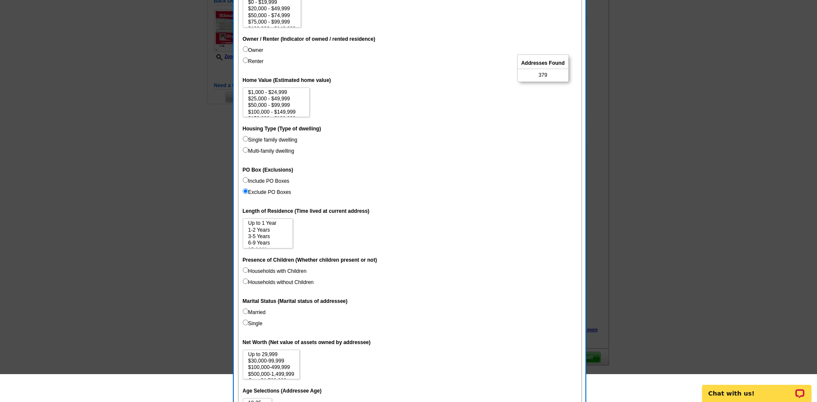
scroll to position [209, 0]
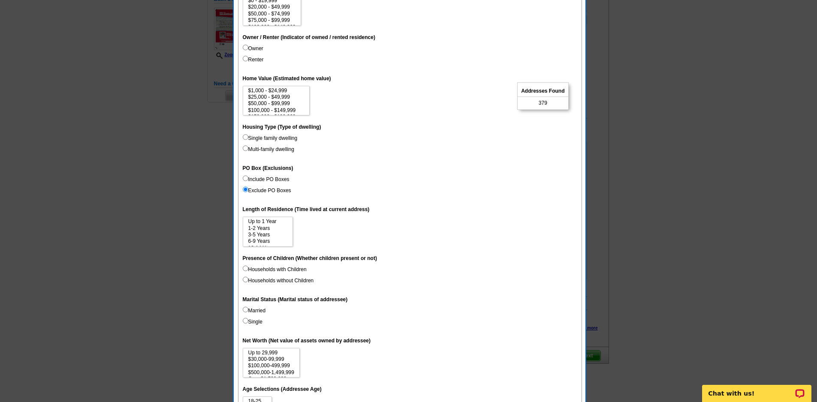
click at [247, 59] on input "Renter" at bounding box center [246, 59] width 6 height 6
radio input "true"
click at [246, 49] on input "Owner" at bounding box center [246, 48] width 6 height 6
radio input "true"
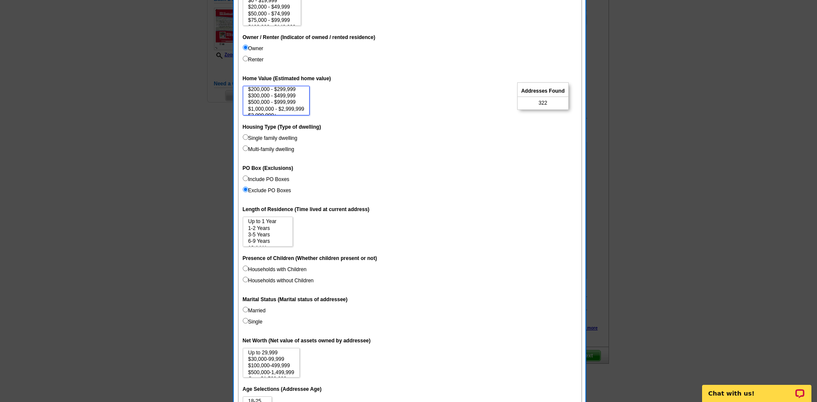
select select "300000-499999"
click at [284, 97] on option "$300,000 - $499,999" at bounding box center [276, 96] width 58 height 6
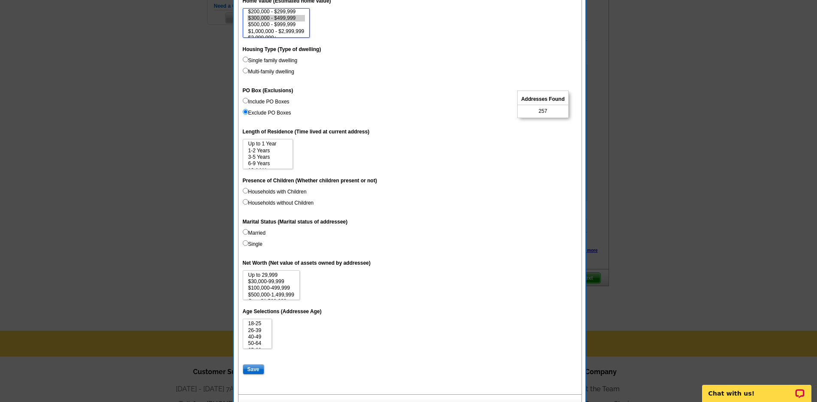
scroll to position [295, 0]
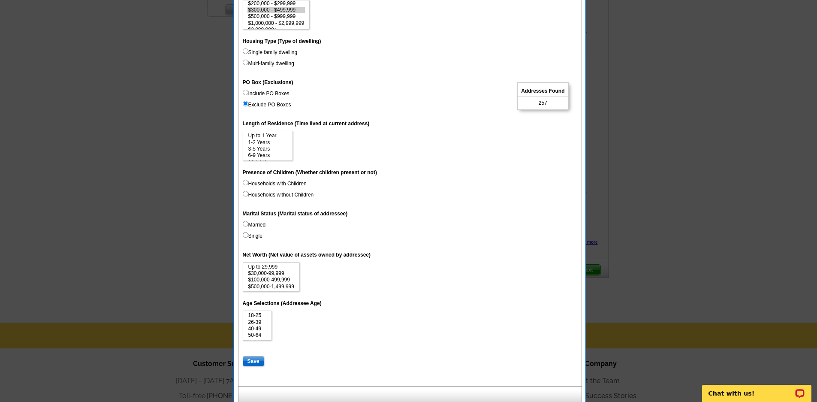
click at [246, 92] on input "Include PO Boxes" at bounding box center [246, 93] width 6 height 6
radio input "true"
click at [266, 151] on option "3-5 Years" at bounding box center [267, 149] width 41 height 6
select select "3-5"
click at [265, 156] on option "6-9 Years" at bounding box center [267, 155] width 41 height 6
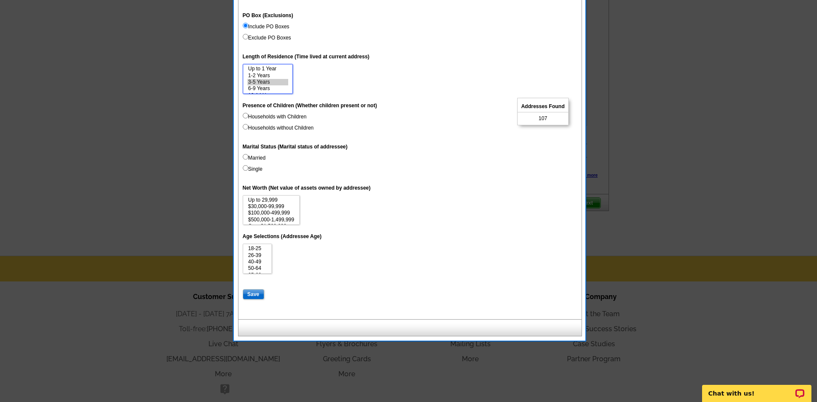
scroll to position [381, 0]
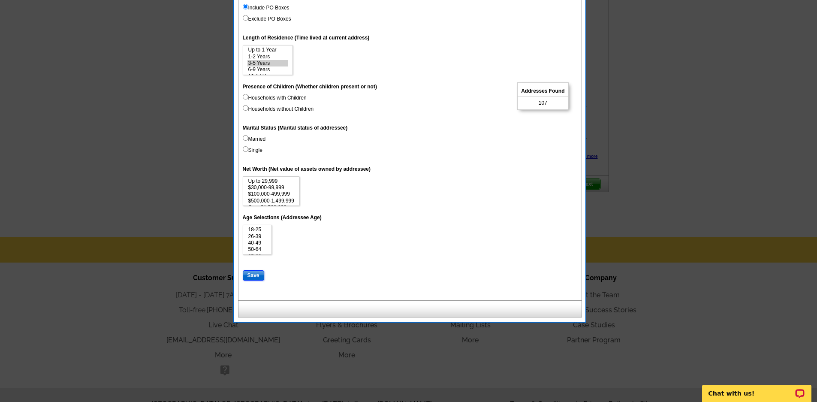
click at [251, 274] on input "Save" at bounding box center [253, 275] width 21 height 10
select select
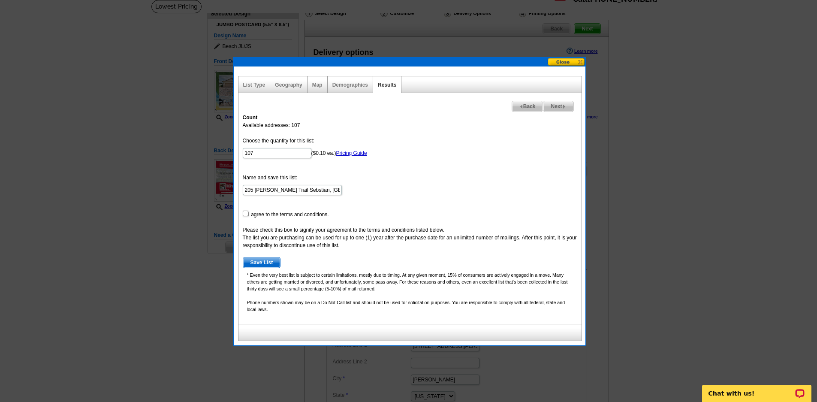
scroll to position [56, 0]
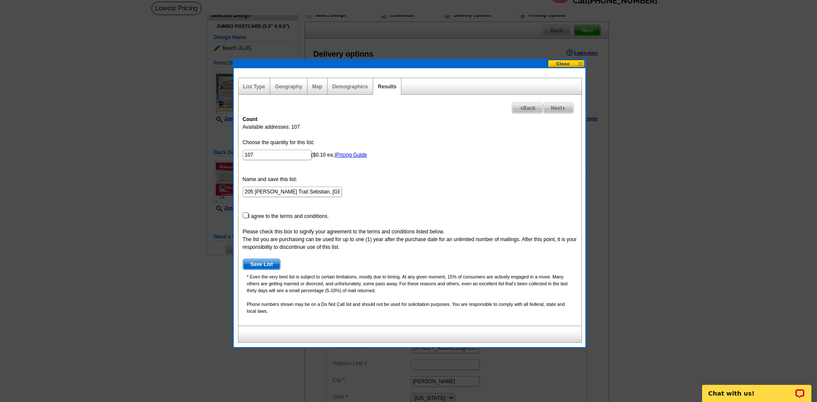
click at [246, 215] on input "checkbox" at bounding box center [246, 215] width 6 height 6
checkbox input "true"
click at [269, 265] on span "Save List" at bounding box center [261, 264] width 37 height 10
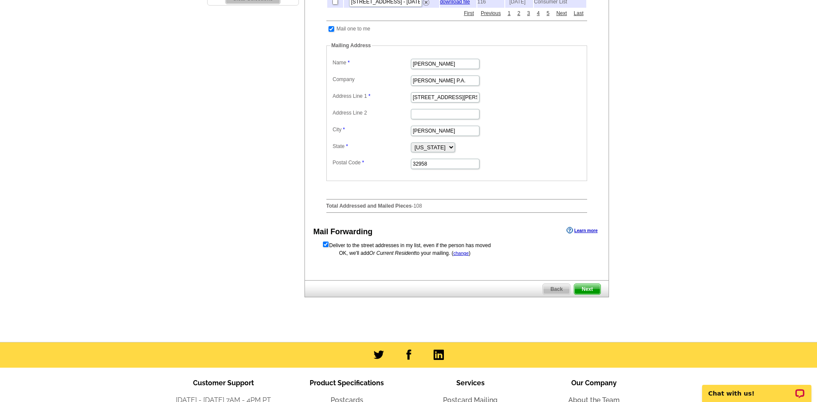
scroll to position [313, 0]
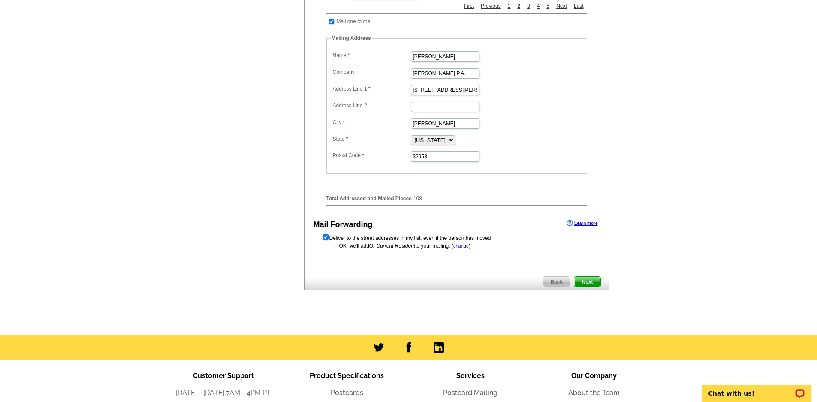
click at [585, 287] on span "Next" at bounding box center [587, 282] width 26 height 10
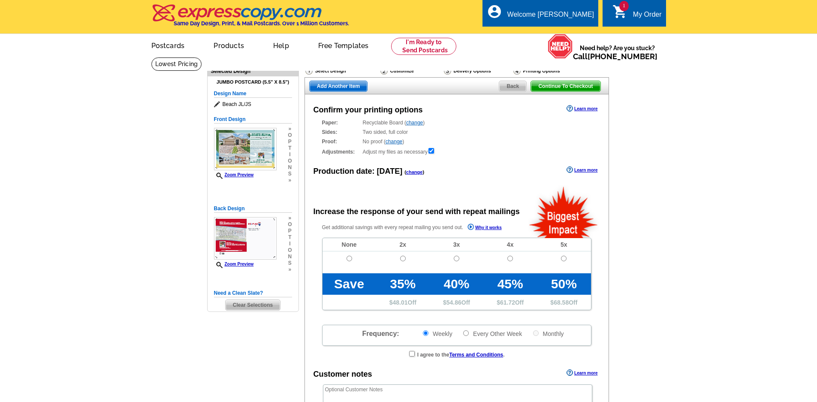
radio input "false"
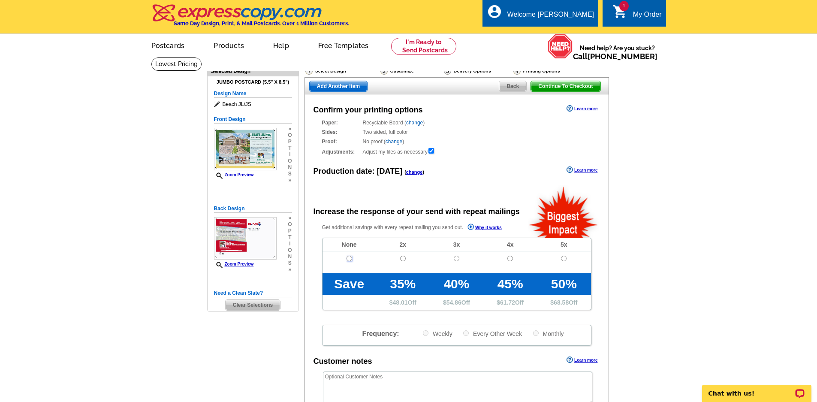
click at [349, 260] on input "radio" at bounding box center [349, 259] width 6 height 6
radio input "true"
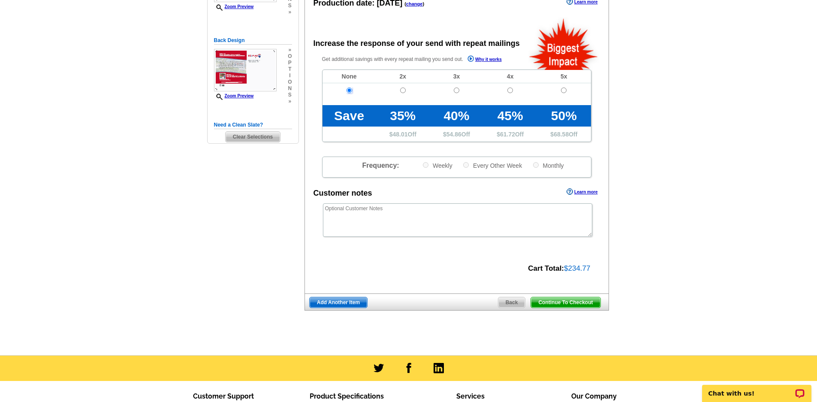
scroll to position [172, 0]
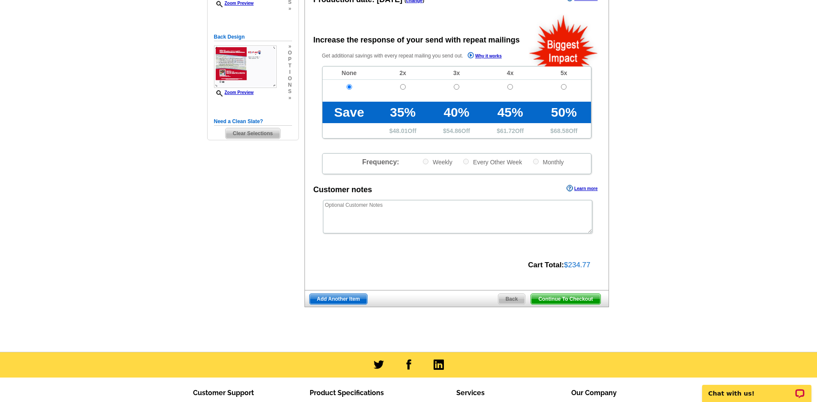
click at [576, 300] on span "Continue To Checkout" at bounding box center [565, 299] width 69 height 10
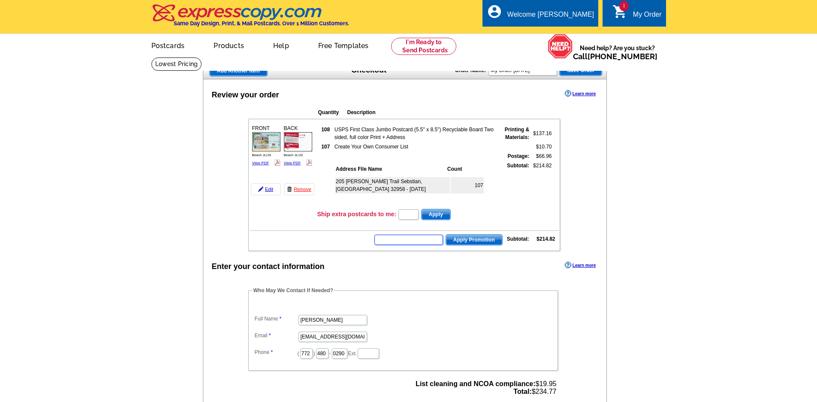
click at [403, 239] on input "text" at bounding box center [408, 240] width 69 height 10
type input "CC2320"
click at [484, 241] on span "Apply Promotion" at bounding box center [474, 240] width 56 height 10
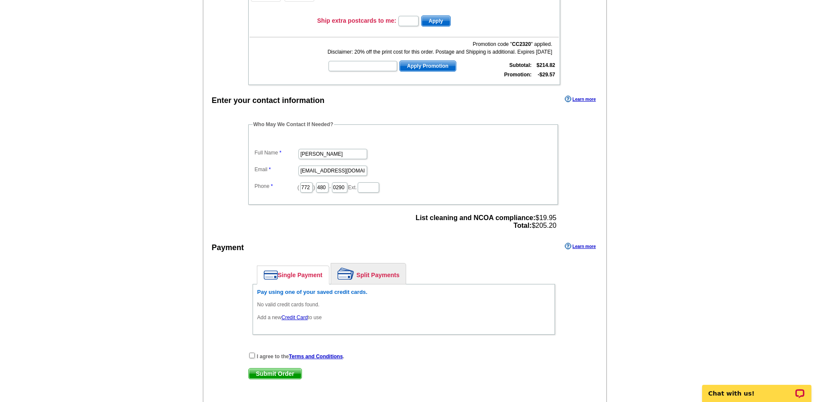
scroll to position [214, 0]
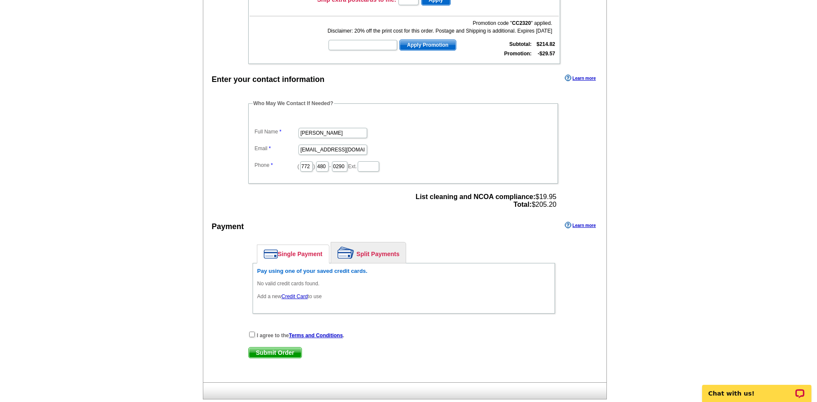
click at [270, 255] on img at bounding box center [271, 253] width 14 height 9
click at [297, 299] on link "Credit Card" at bounding box center [294, 296] width 26 height 6
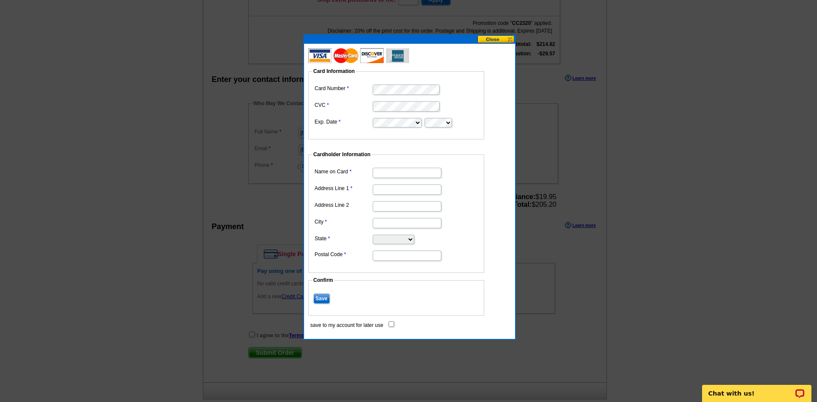
type input "[STREET_ADDRESS][PERSON_NAME]"
type input "Sebastian"
select select "FL"
type input "32958"
type input "[PERSON_NAME]"
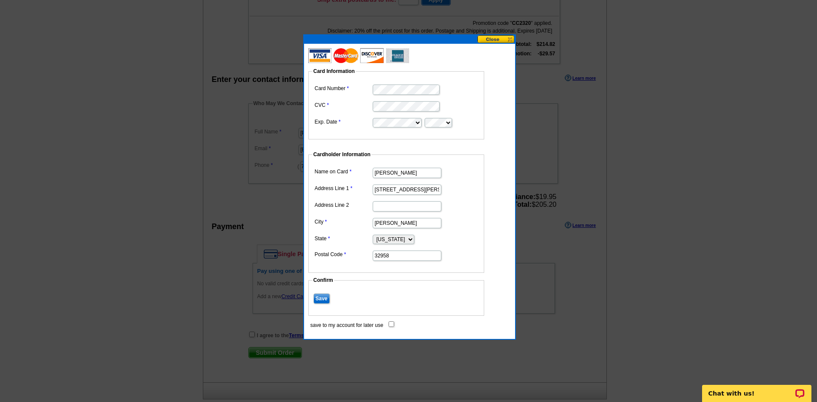
click at [320, 299] on input "Save" at bounding box center [321, 298] width 16 height 10
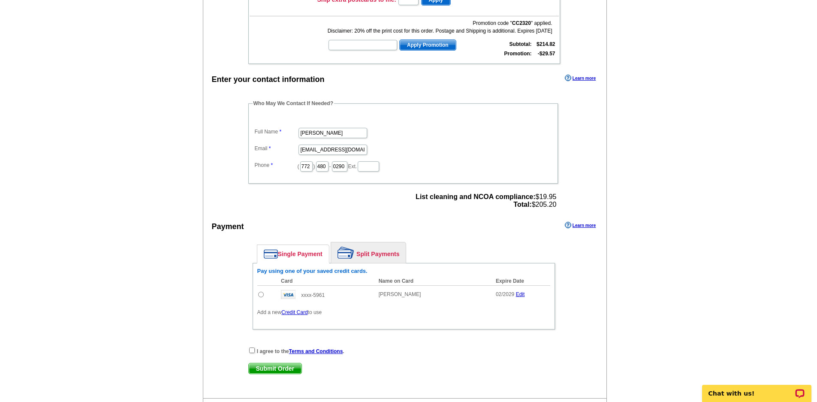
click at [259, 294] on input "radio" at bounding box center [261, 295] width 6 height 6
radio input "true"
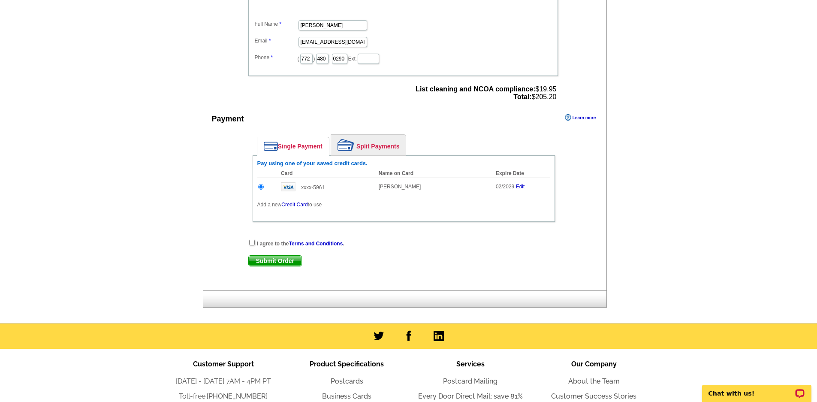
scroll to position [343, 0]
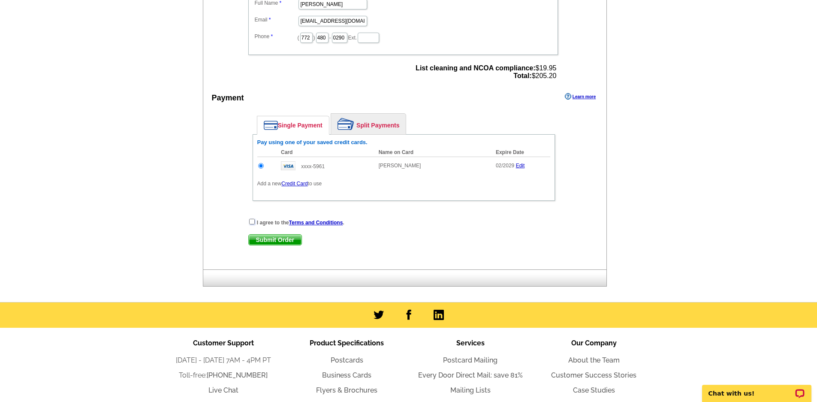
click at [253, 222] on input "checkbox" at bounding box center [252, 222] width 6 height 6
checkbox input "true"
click at [288, 242] on span "Submit Order" at bounding box center [275, 240] width 53 height 10
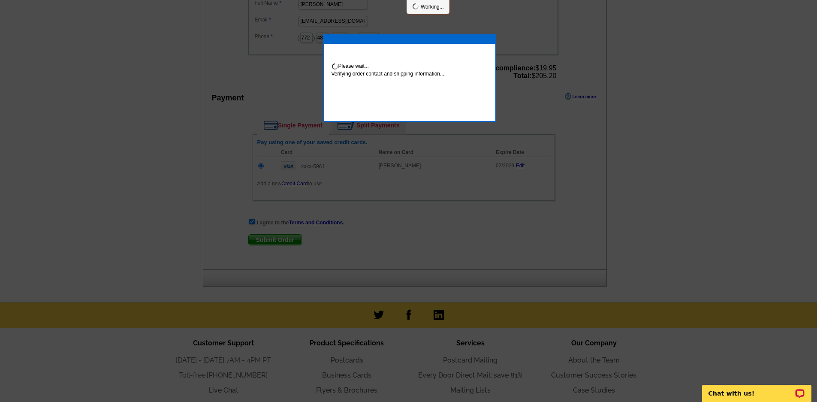
scroll to position [340, 0]
